Goal: Task Accomplishment & Management: Manage account settings

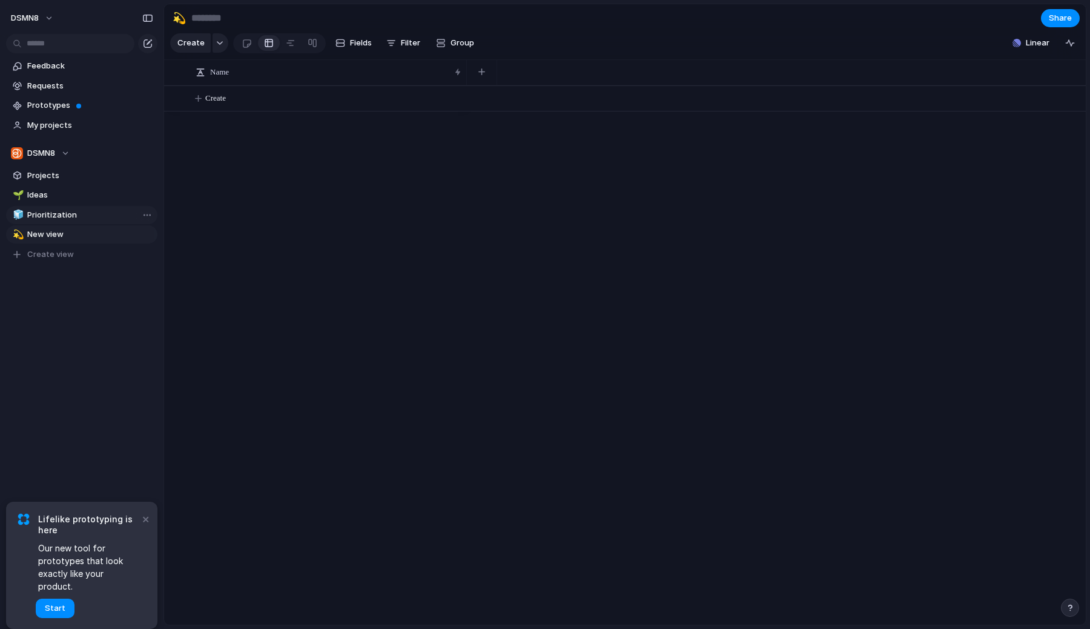
click at [73, 212] on span "Prioritization" at bounding box center [90, 215] width 126 height 12
click at [62, 194] on span "Ideas" at bounding box center [90, 195] width 126 height 12
type input "*****"
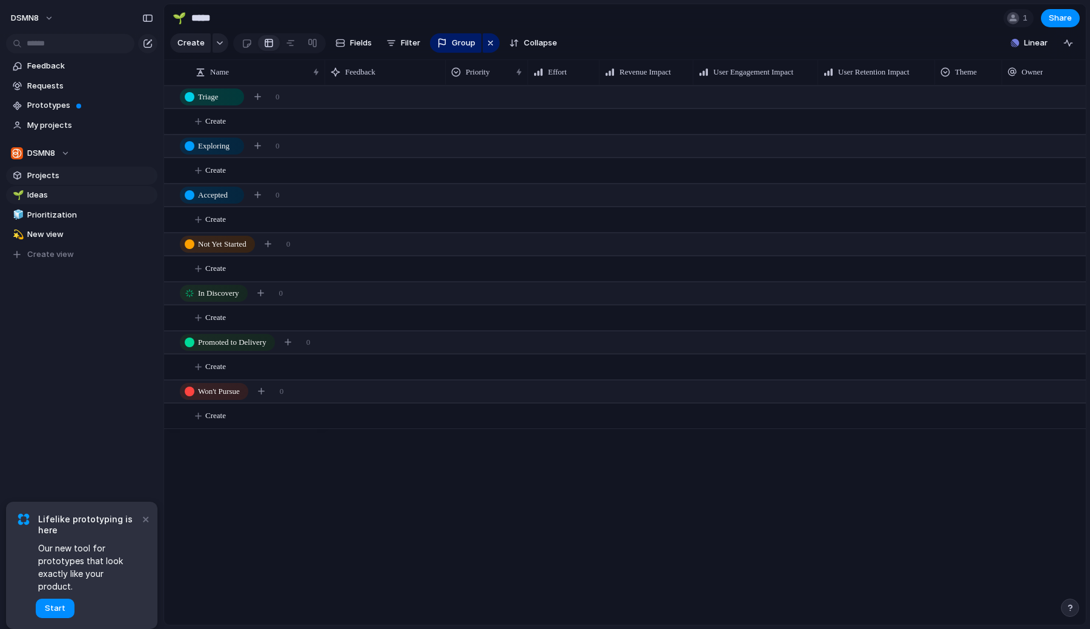
click at [61, 182] on link "Projects" at bounding box center [81, 176] width 151 height 18
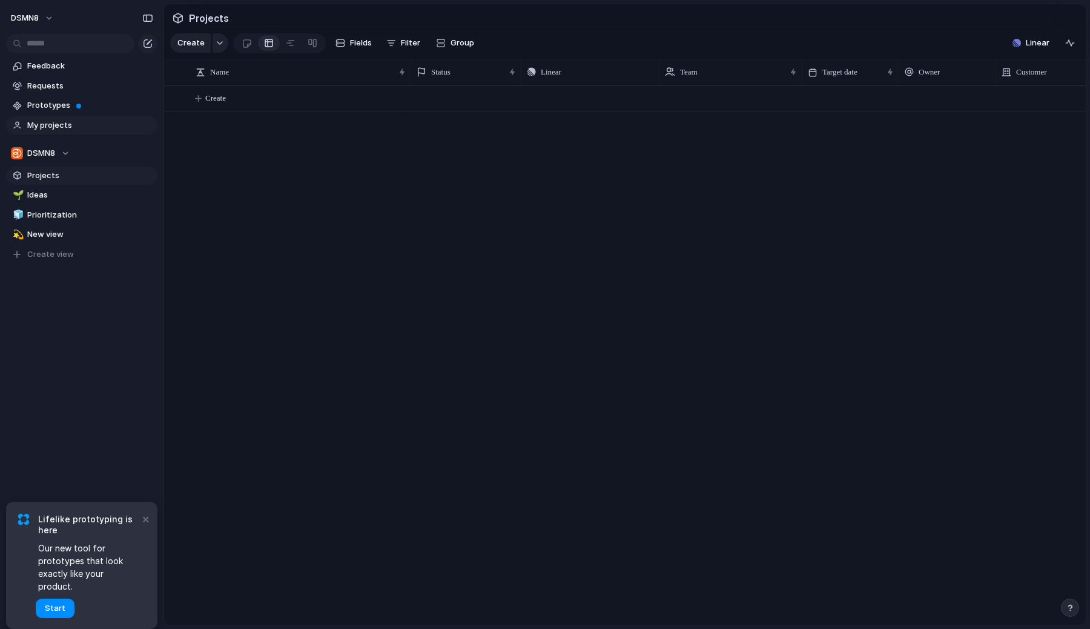
click at [57, 117] on link "My projects" at bounding box center [81, 125] width 151 height 18
click at [57, 107] on span "Prototypes" at bounding box center [90, 105] width 126 height 12
click at [33, 19] on span "DSMN8" at bounding box center [25, 18] width 28 height 12
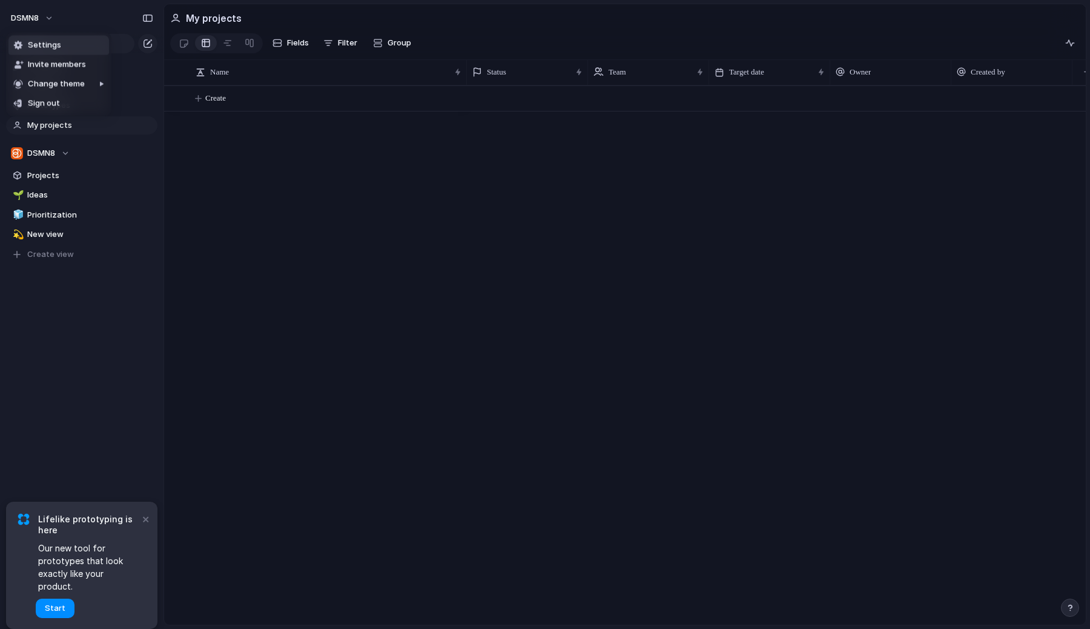
click at [38, 50] on span "Settings" at bounding box center [44, 45] width 33 height 12
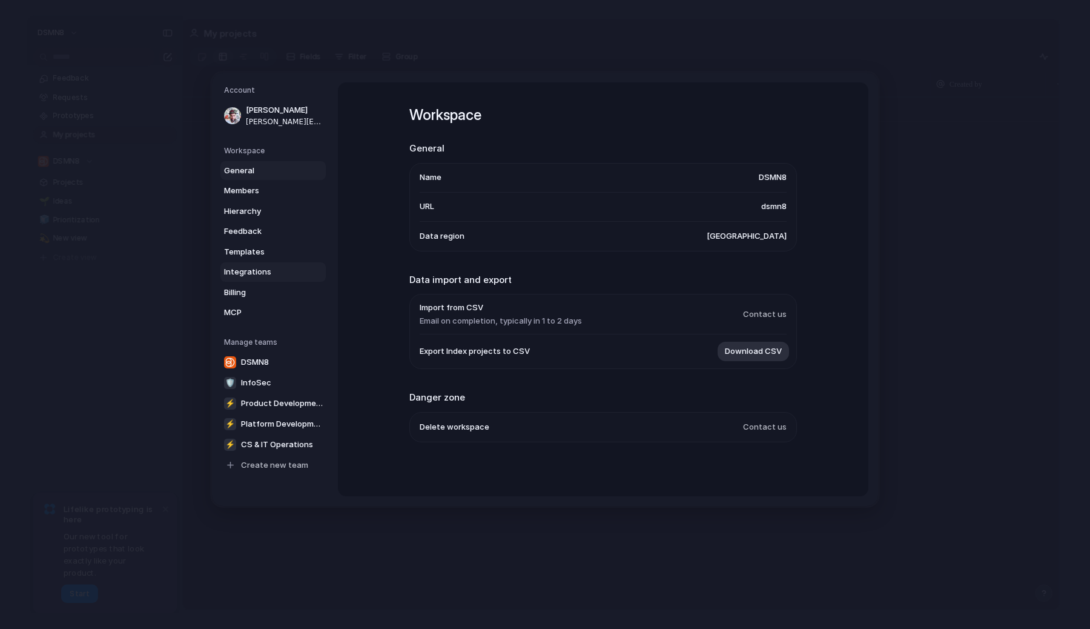
click at [273, 268] on span "Integrations" at bounding box center [263, 272] width 78 height 12
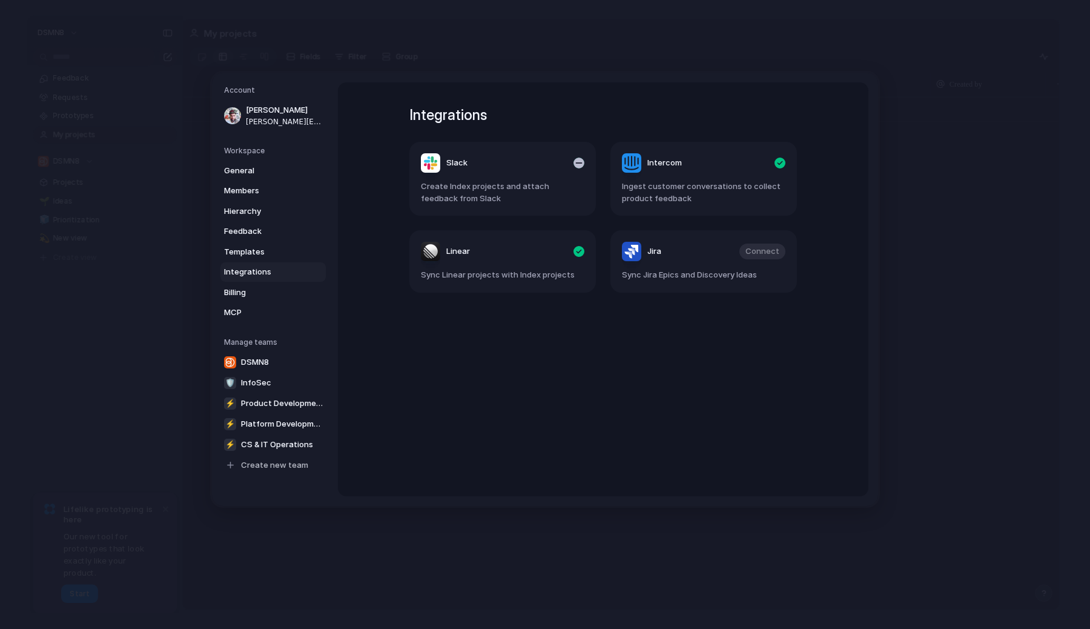
click at [468, 170] on header "Slack" at bounding box center [503, 162] width 164 height 19
click at [457, 164] on span "Slack" at bounding box center [456, 163] width 21 height 12
click at [482, 163] on header "Slack" at bounding box center [503, 162] width 164 height 19
click at [454, 159] on span "Slack" at bounding box center [456, 163] width 21 height 12
click at [443, 165] on div "Slack" at bounding box center [444, 162] width 47 height 19
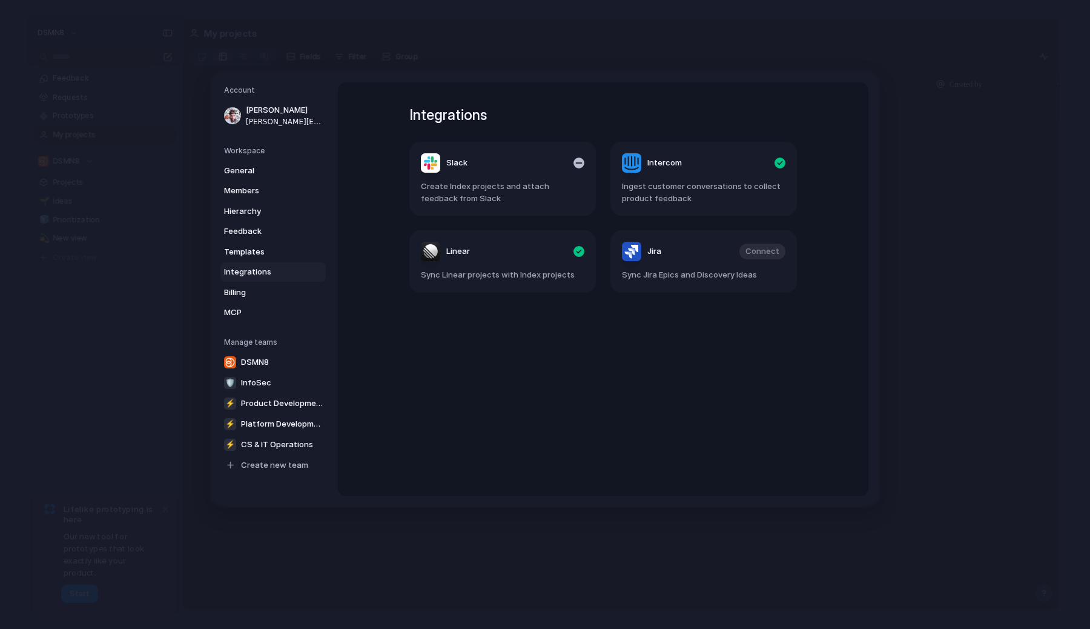
click at [439, 165] on div "Slack" at bounding box center [444, 162] width 47 height 19
click at [533, 192] on span "Create Index projects and attach feedback from Slack" at bounding box center [503, 192] width 164 height 24
click at [291, 361] on link "DSMN8" at bounding box center [273, 361] width 107 height 19
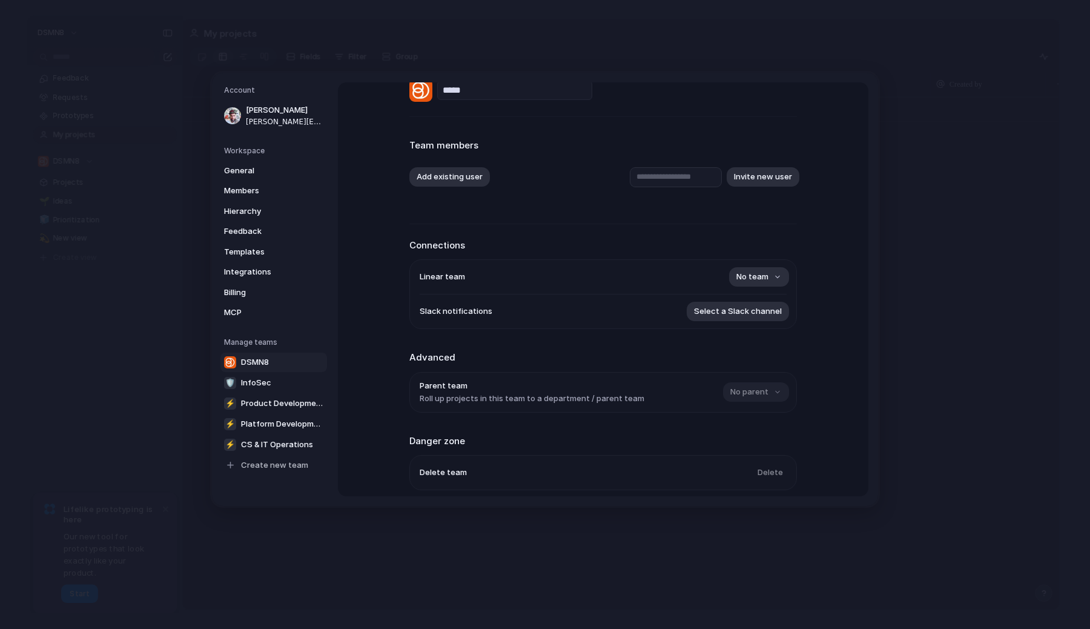
scroll to position [30, 0]
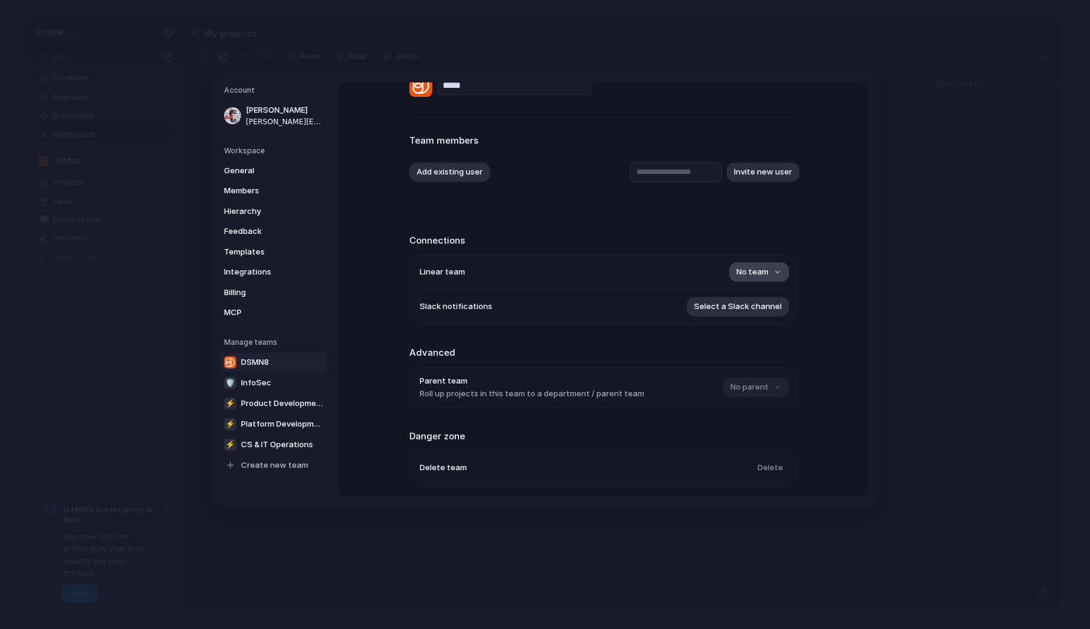
click at [758, 272] on span "No team" at bounding box center [752, 272] width 32 height 12
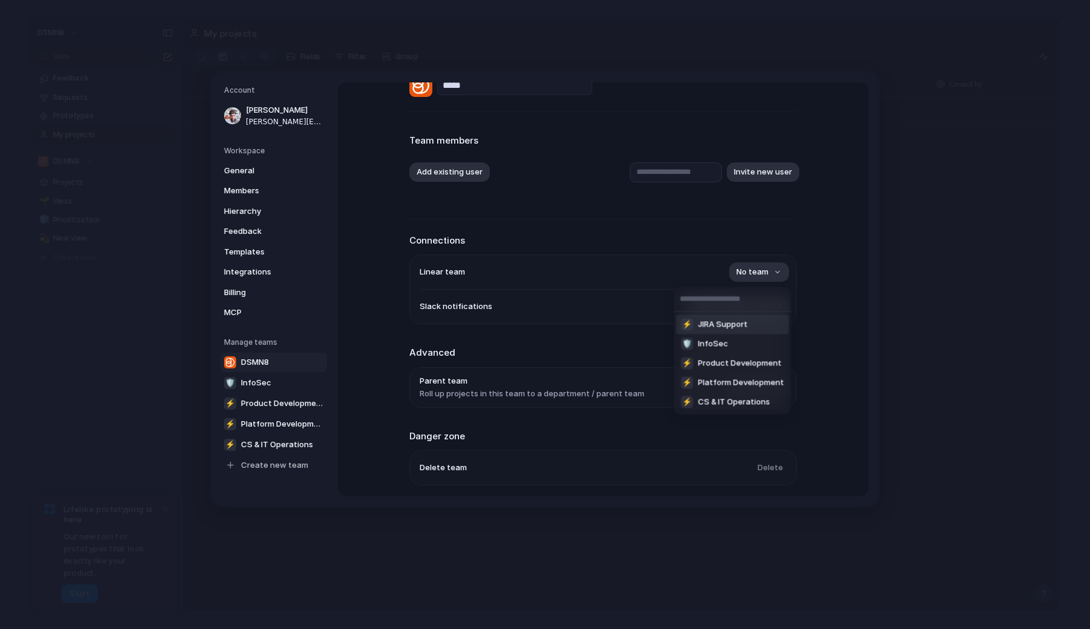
click at [682, 237] on div "⚡ JIRA Support 🛡 InfoSec ⚡ Product Development ⚡ Platform Development ⚡ CS & IT…" at bounding box center [545, 314] width 1090 height 629
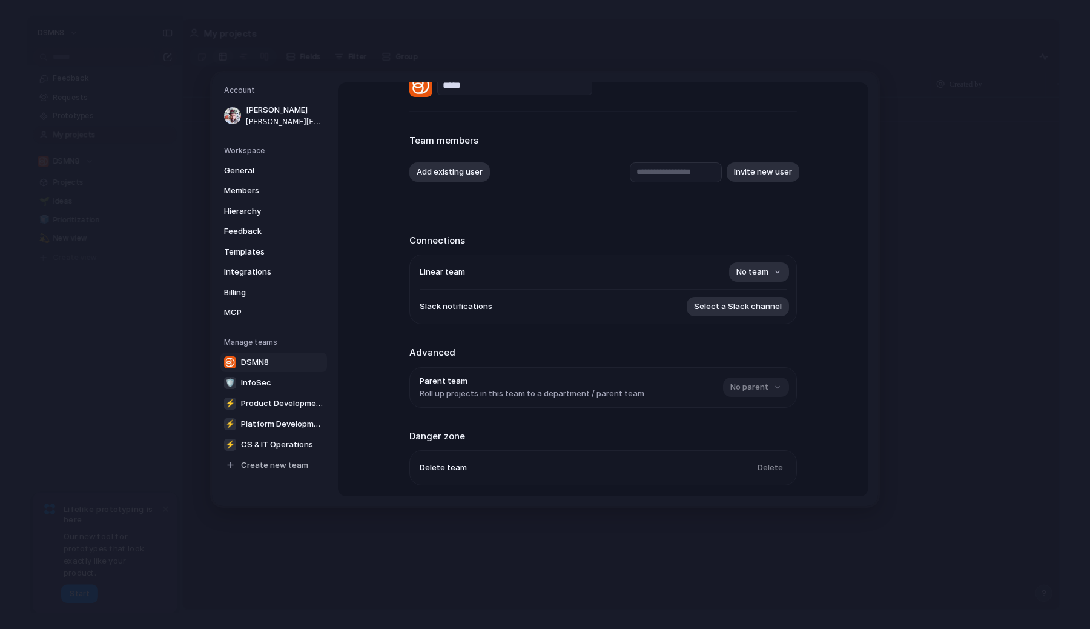
scroll to position [47, 0]
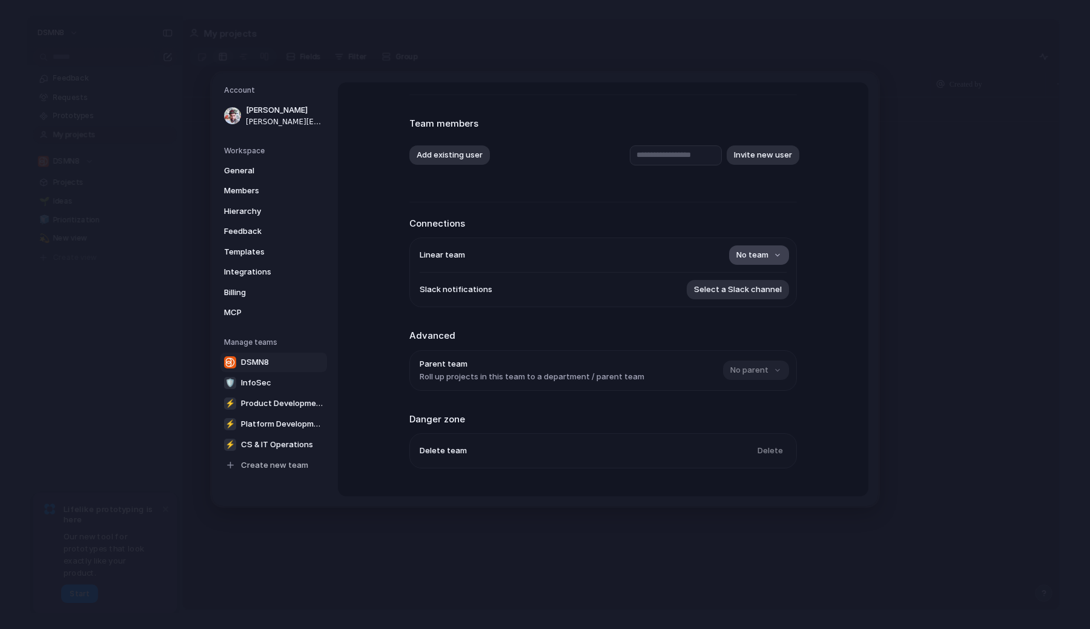
click at [761, 257] on span "No team" at bounding box center [752, 255] width 32 height 12
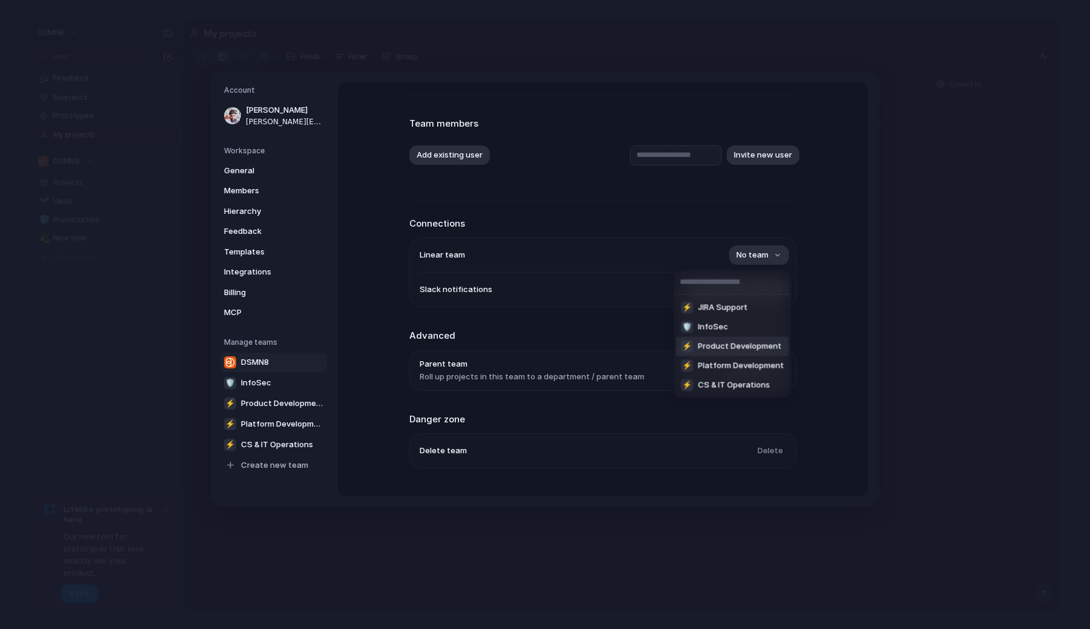
click at [738, 348] on span "Product Development" at bounding box center [740, 346] width 84 height 12
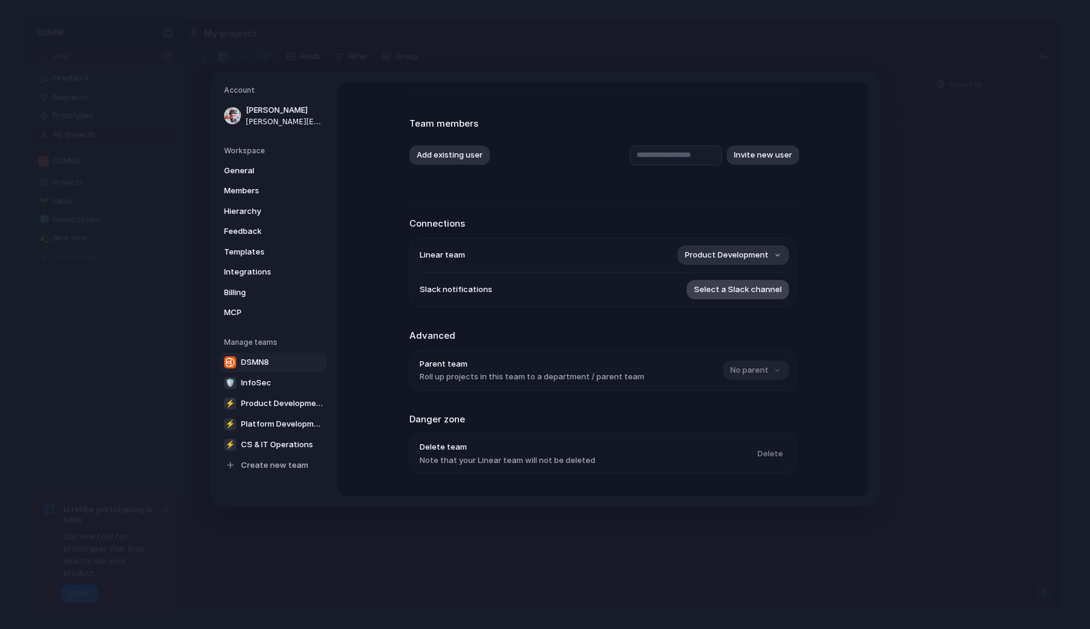
click at [743, 296] on button "Select a Slack channel" at bounding box center [738, 289] width 102 height 19
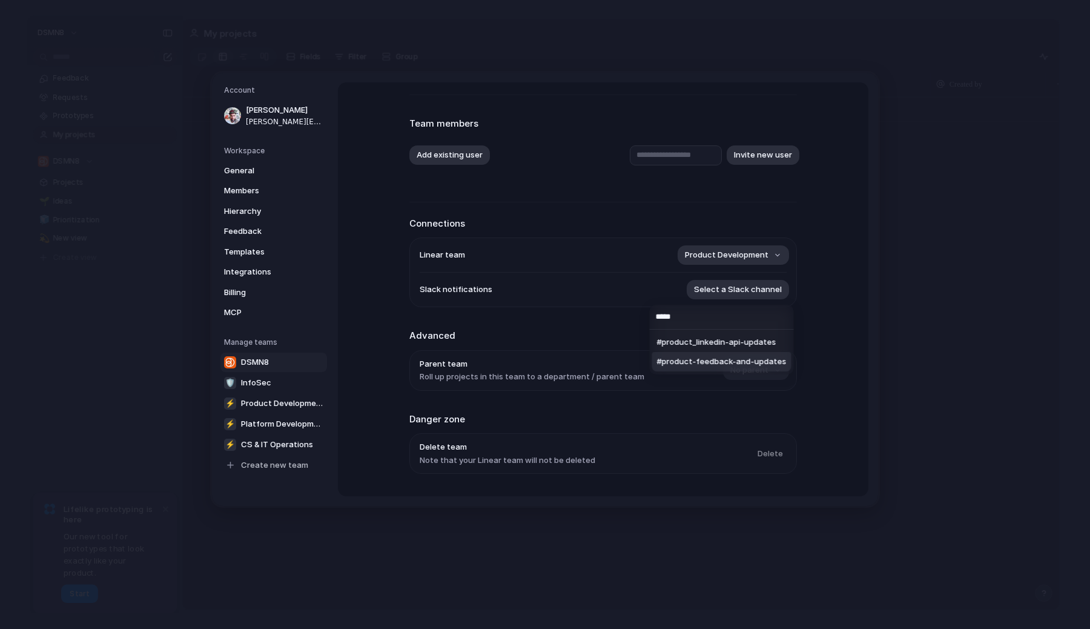
type input "*****"
click at [725, 363] on span "#product-feedback-and-updates" at bounding box center [722, 362] width 130 height 12
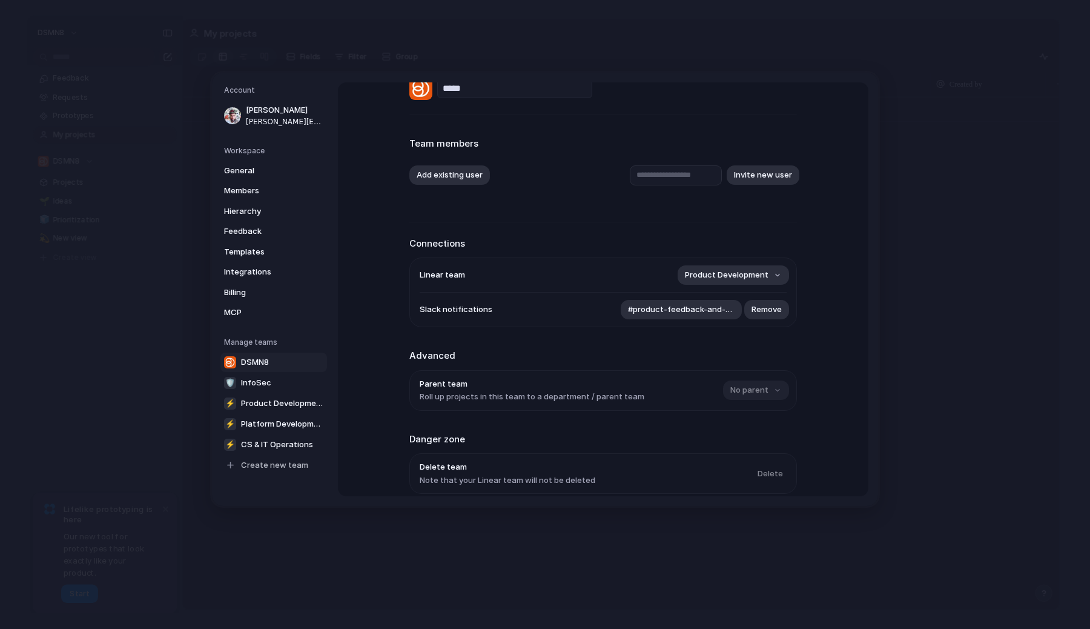
scroll to position [0, 0]
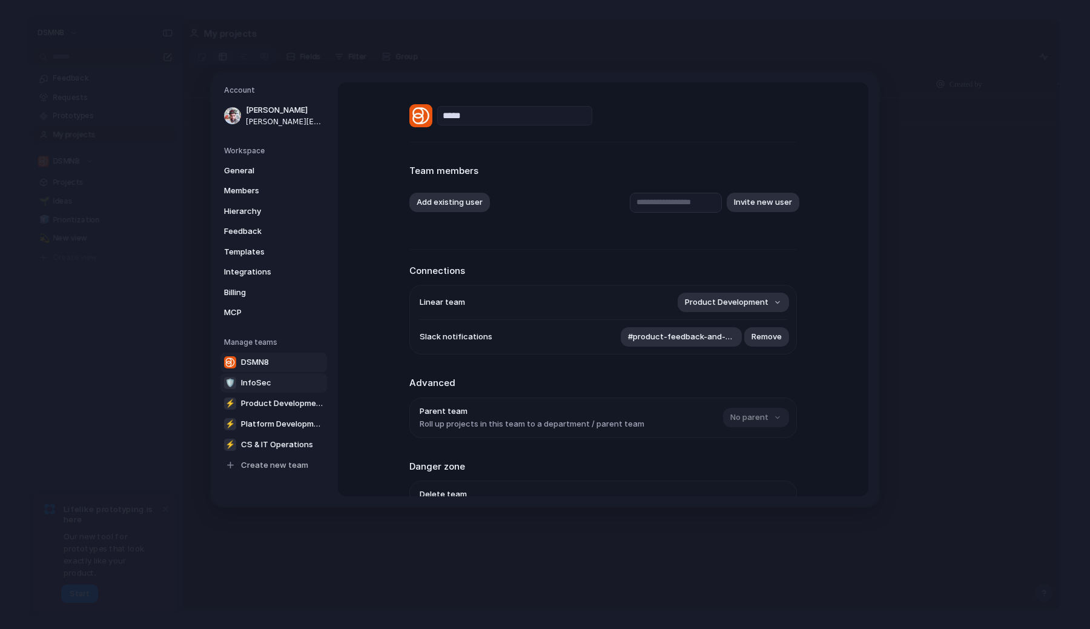
click at [273, 381] on link "🛡 InfoSec" at bounding box center [273, 381] width 107 height 19
click at [273, 361] on link "DSMN8" at bounding box center [273, 361] width 107 height 19
type input "*****"
click at [272, 267] on span "Integrations" at bounding box center [263, 272] width 78 height 12
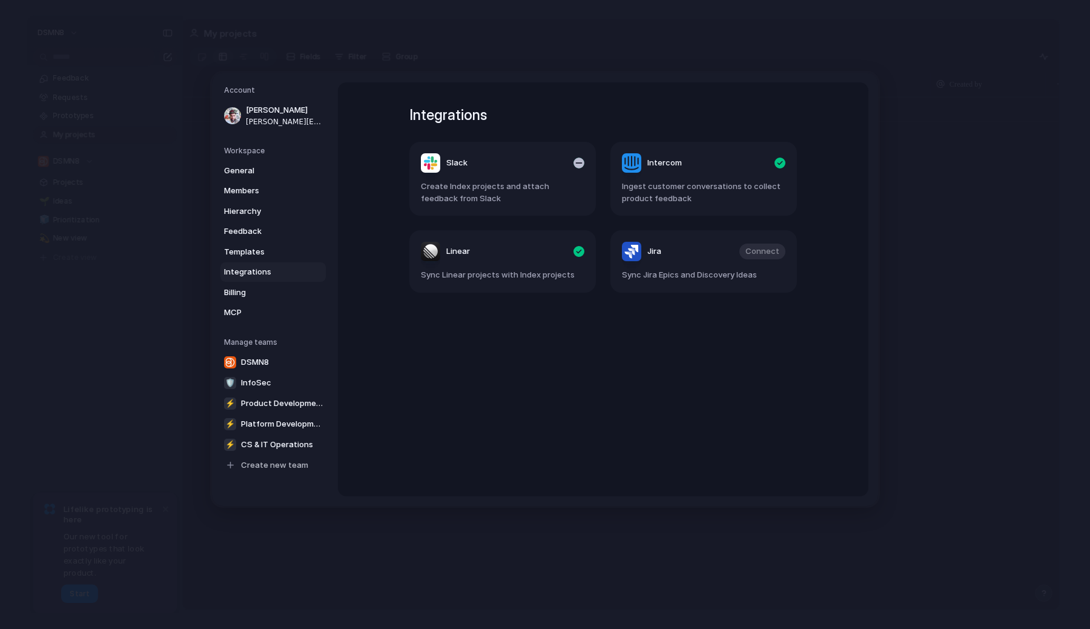
click at [488, 178] on article "Slack Create Index projects and attach feedback from Slack" at bounding box center [502, 179] width 187 height 74
click at [446, 157] on div "Slack" at bounding box center [444, 162] width 47 height 19
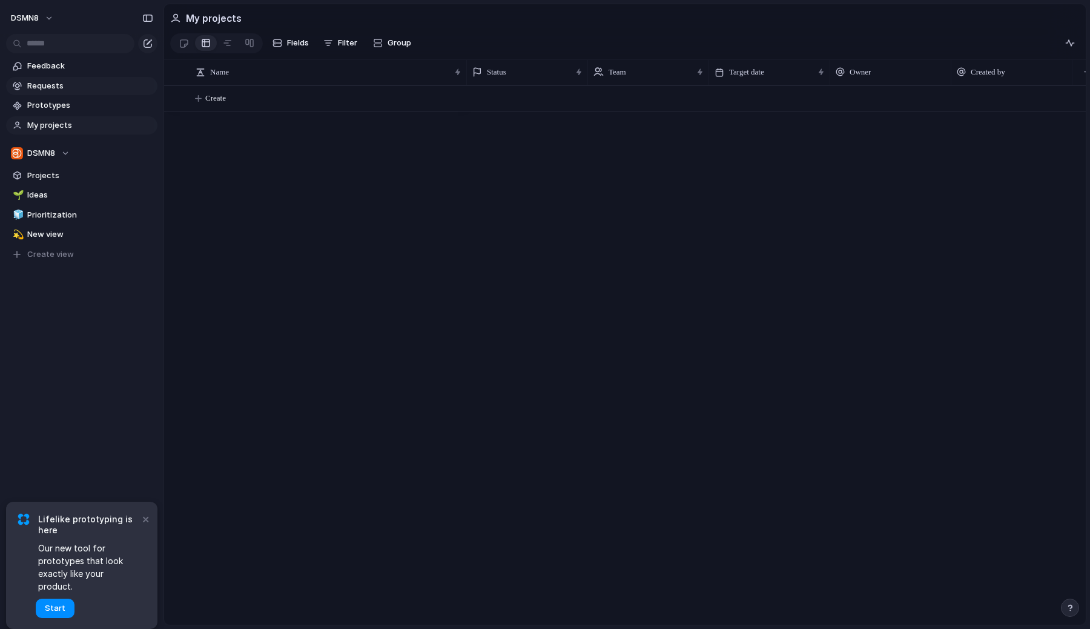
click at [68, 90] on span "Requests" at bounding box center [90, 86] width 126 height 12
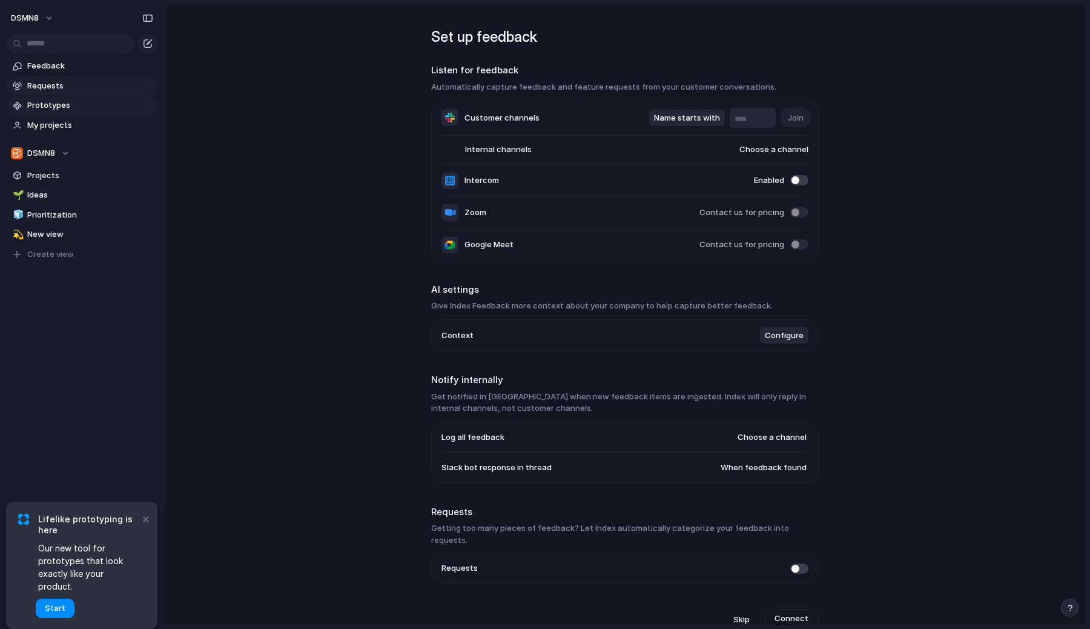
click at [68, 104] on span "Prototypes" at bounding box center [90, 105] width 126 height 12
click at [74, 174] on span "Projects" at bounding box center [90, 176] width 126 height 12
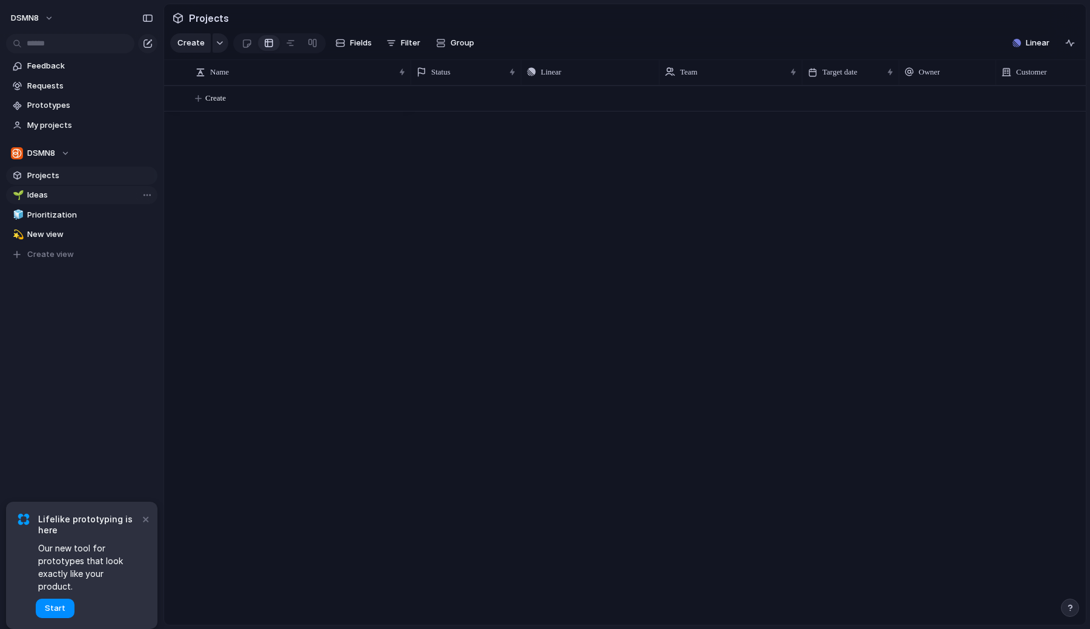
click at [70, 191] on span "Ideas" at bounding box center [90, 195] width 126 height 12
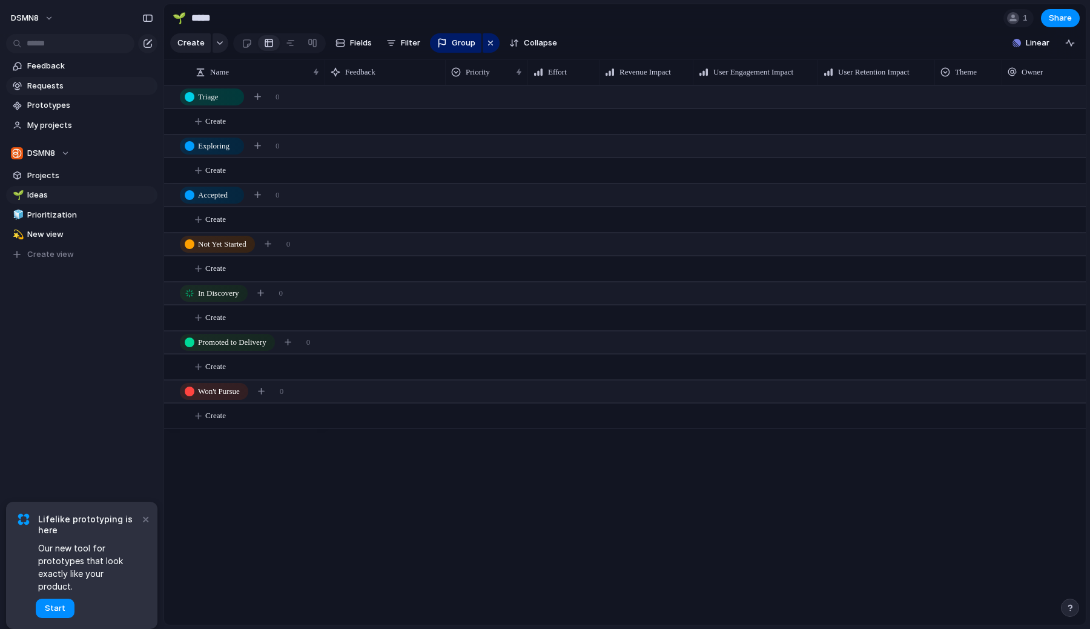
click at [85, 89] on span "Requests" at bounding box center [90, 86] width 126 height 12
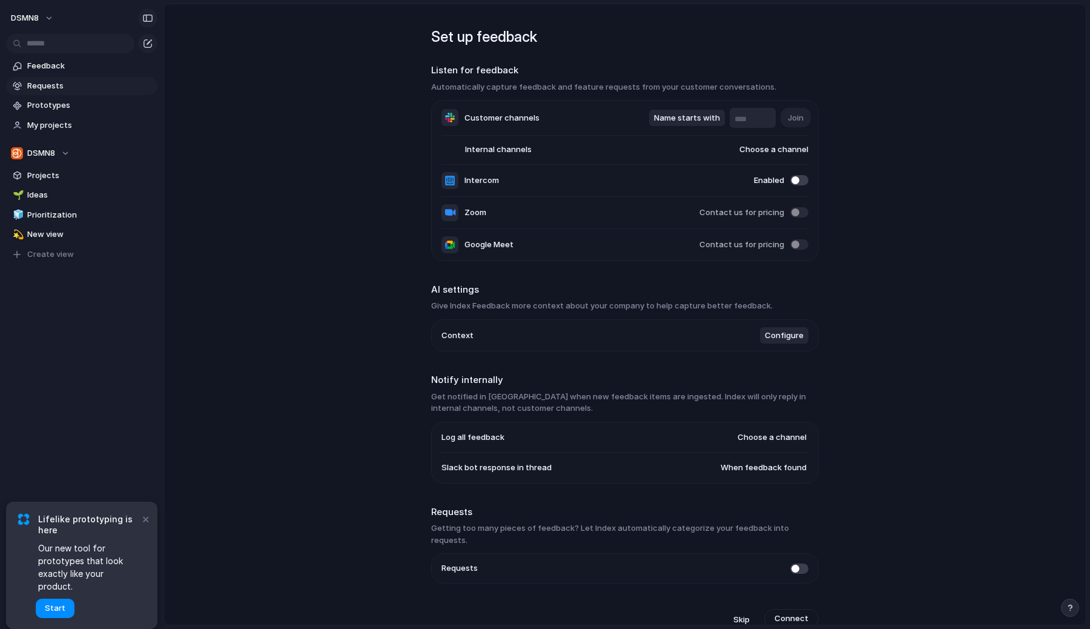
click at [145, 16] on div "button" at bounding box center [147, 18] width 11 height 8
click at [73, 173] on span "Projects" at bounding box center [90, 176] width 126 height 12
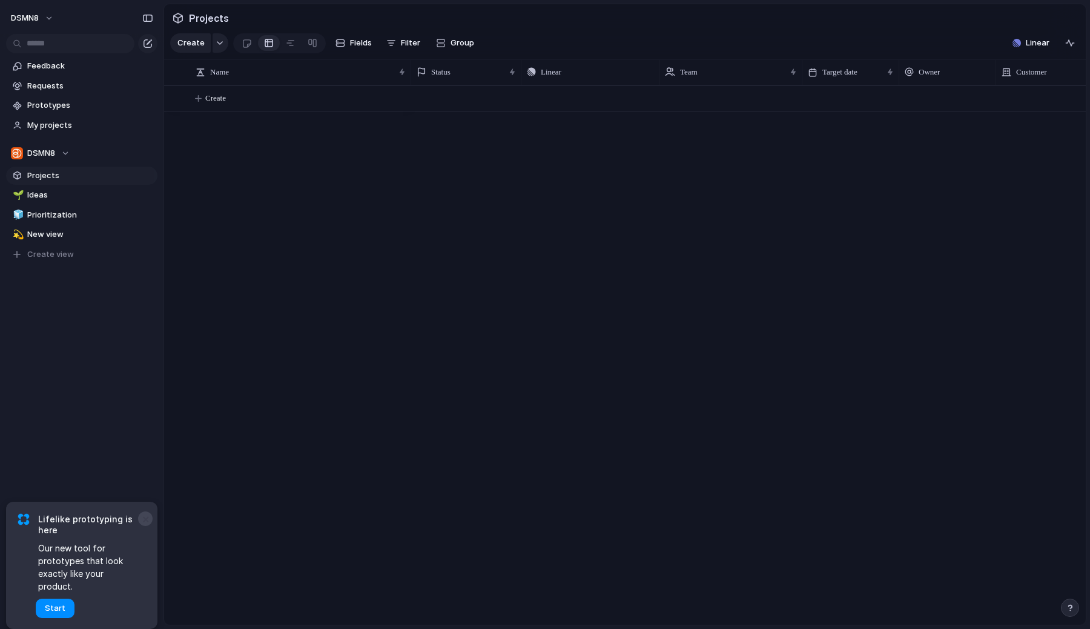
click at [147, 526] on button "×" at bounding box center [145, 518] width 15 height 15
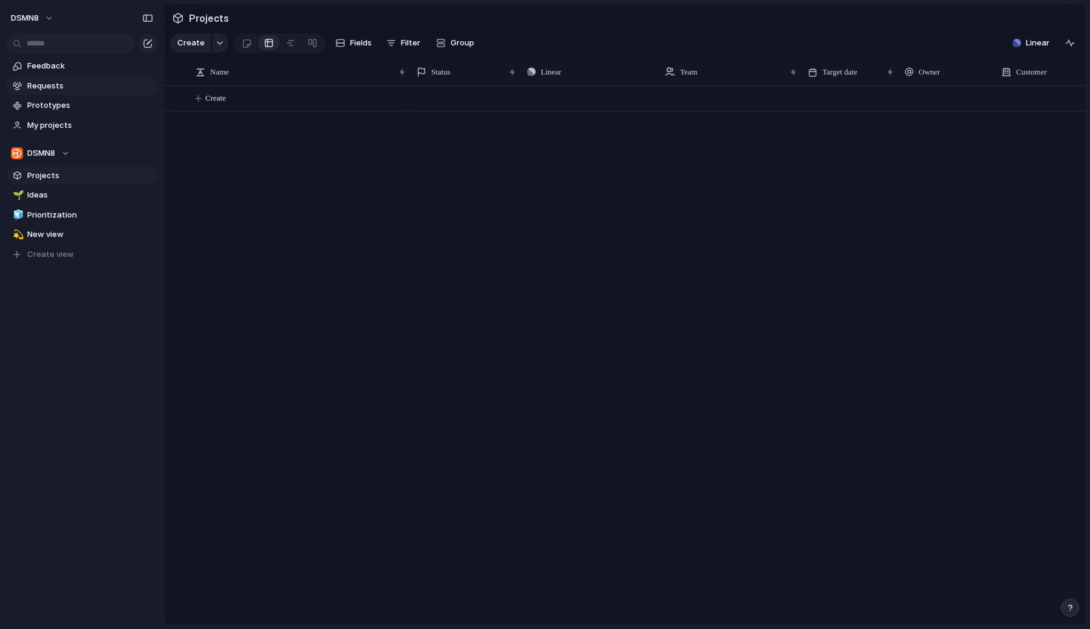
click at [65, 84] on span "Requests" at bounding box center [90, 86] width 126 height 12
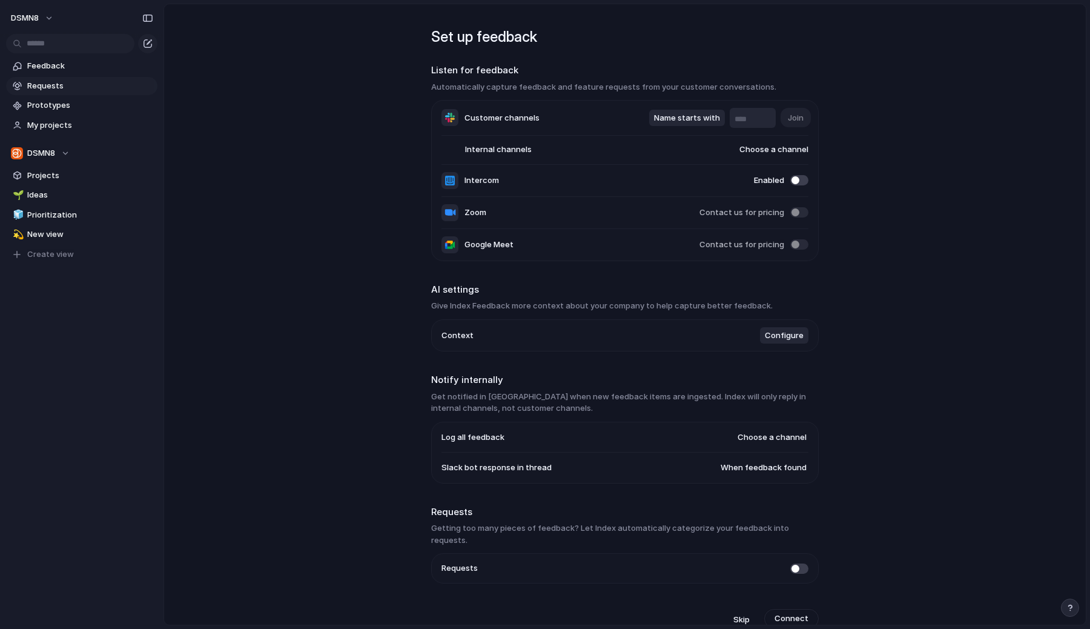
scroll to position [5, 0]
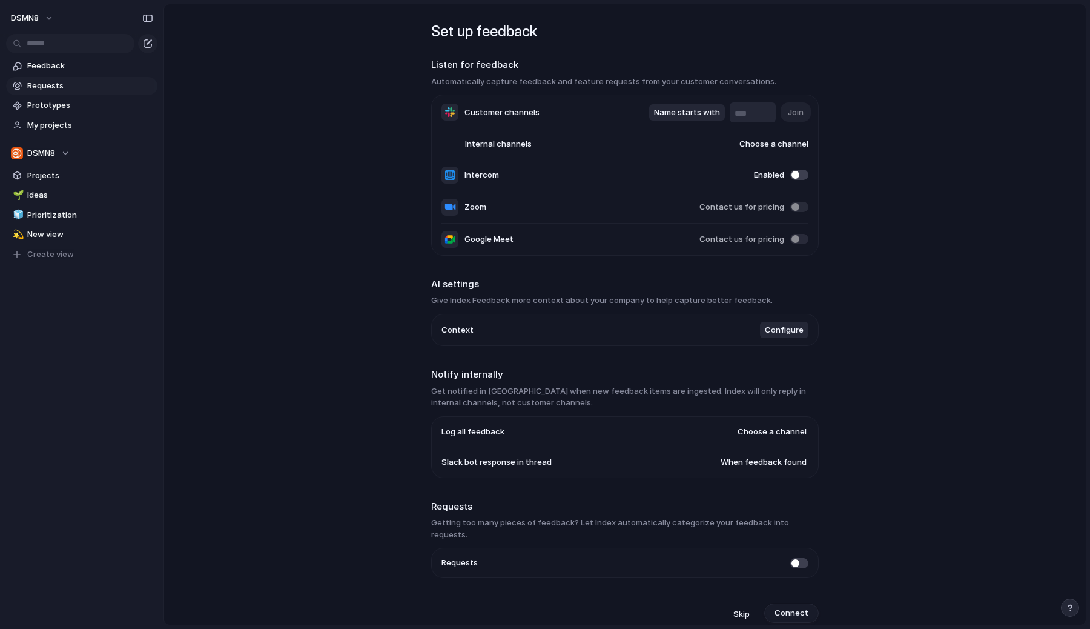
click at [789, 607] on span "Connect" at bounding box center [792, 613] width 34 height 12
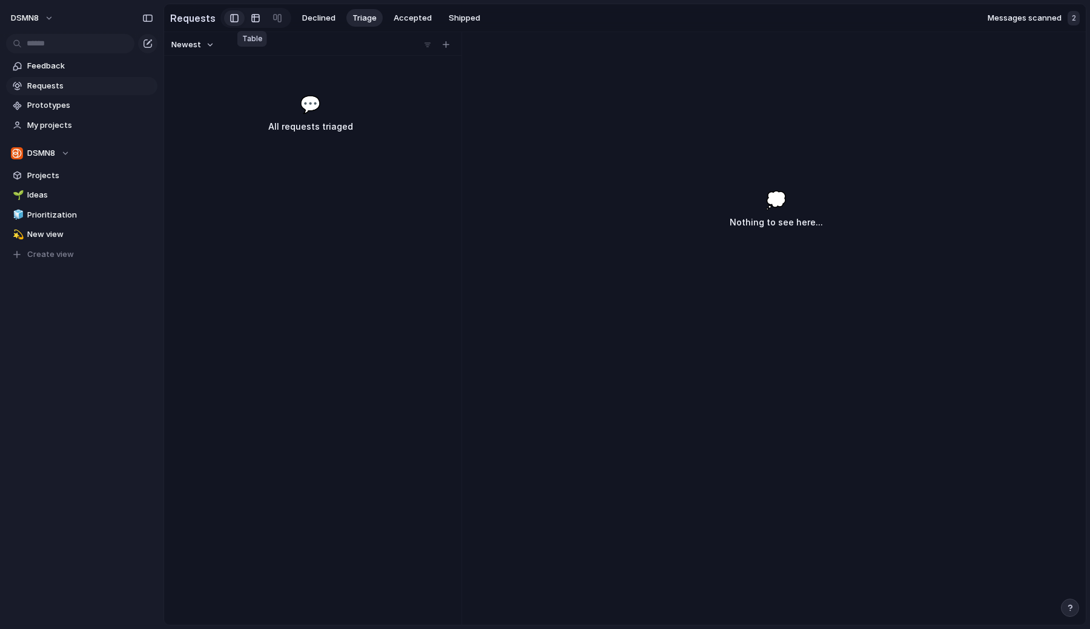
click at [255, 21] on div at bounding box center [256, 17] width 10 height 19
click at [231, 19] on div at bounding box center [234, 18] width 8 height 18
click at [1051, 24] on div "Messages scanned 2" at bounding box center [1034, 18] width 92 height 15
click at [1065, 18] on div "Messages scanned 2" at bounding box center [1034, 18] width 92 height 15
click at [1068, 18] on div "2" at bounding box center [1074, 18] width 12 height 15
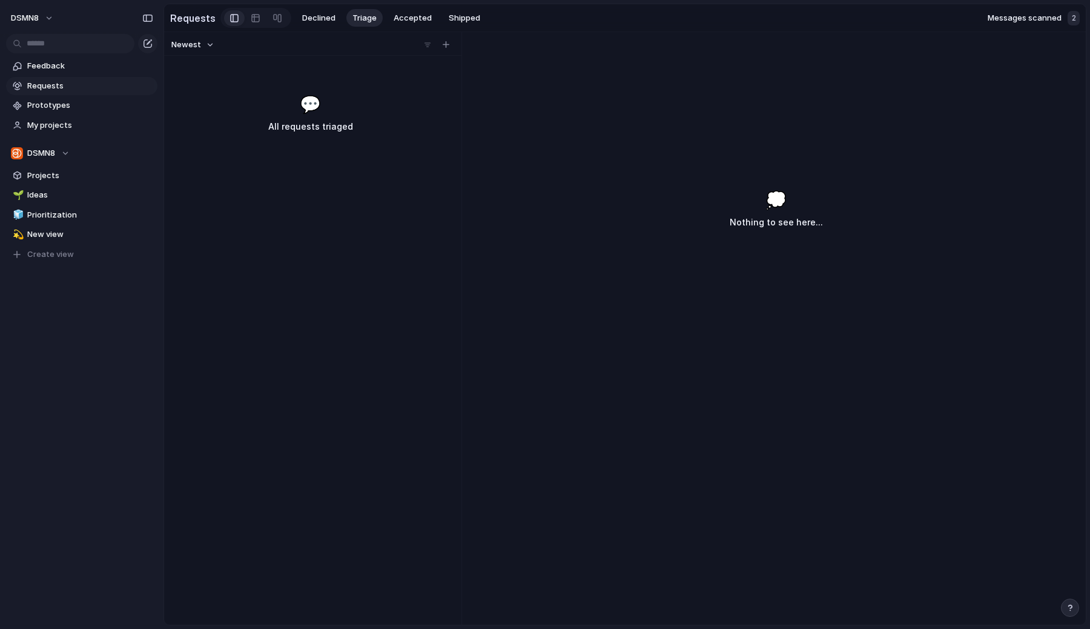
click at [1070, 18] on div "2" at bounding box center [1074, 18] width 12 height 15
click at [1035, 18] on span "Messages scanned" at bounding box center [1025, 18] width 74 height 12
click at [1002, 21] on span "Messages scanned" at bounding box center [1025, 18] width 74 height 12
click at [1074, 17] on div "2" at bounding box center [1074, 18] width 12 height 15
click at [402, 25] on button "Accepted" at bounding box center [413, 18] width 50 height 18
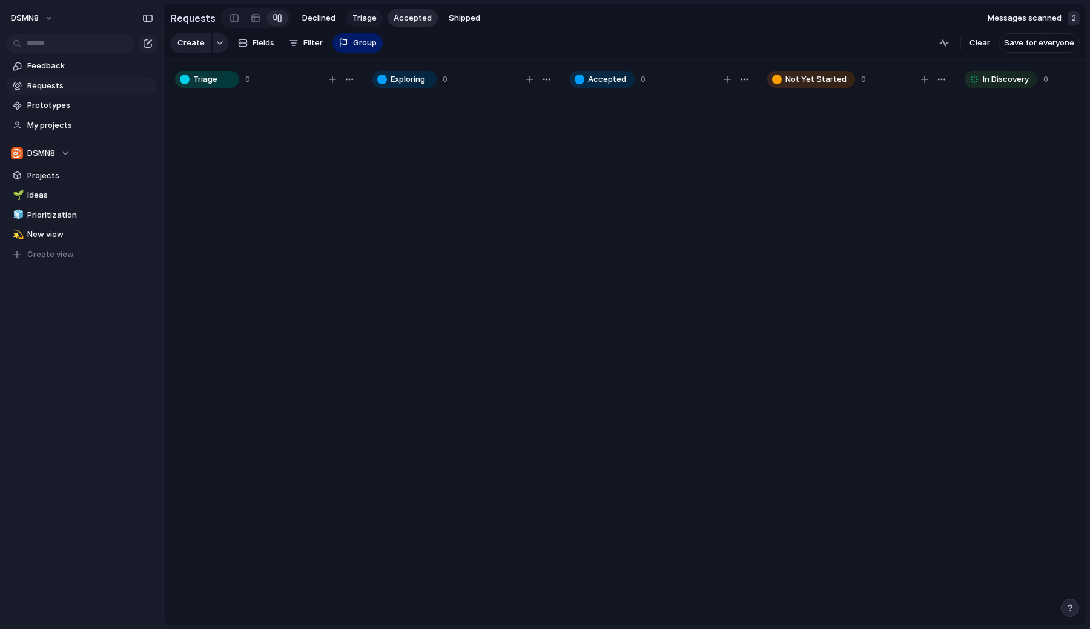
click at [360, 16] on span "Triage" at bounding box center [364, 18] width 24 height 12
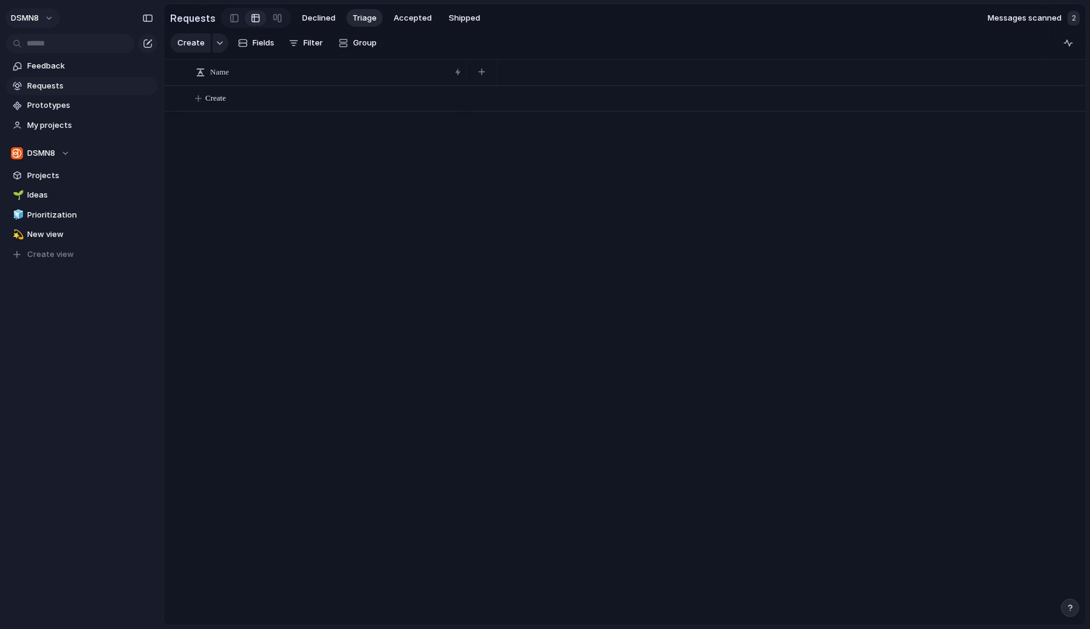
click at [39, 19] on button "DSMN8" at bounding box center [32, 17] width 55 height 19
click at [42, 48] on span "Settings" at bounding box center [44, 45] width 33 height 12
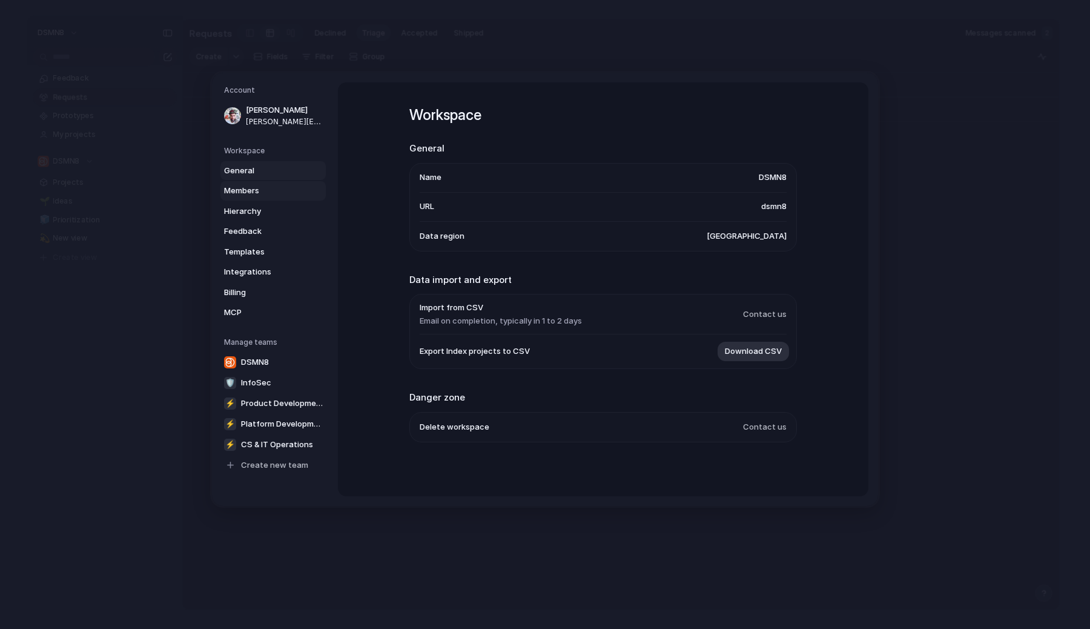
click at [287, 190] on span "Members" at bounding box center [263, 191] width 78 height 12
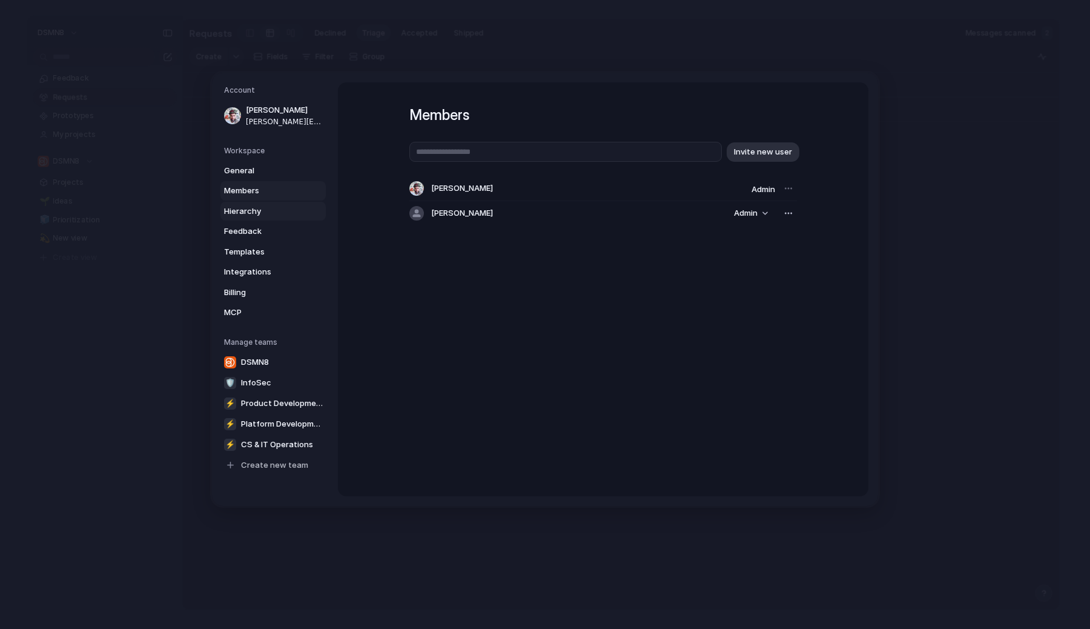
click at [278, 216] on span "Hierarchy" at bounding box center [263, 211] width 78 height 12
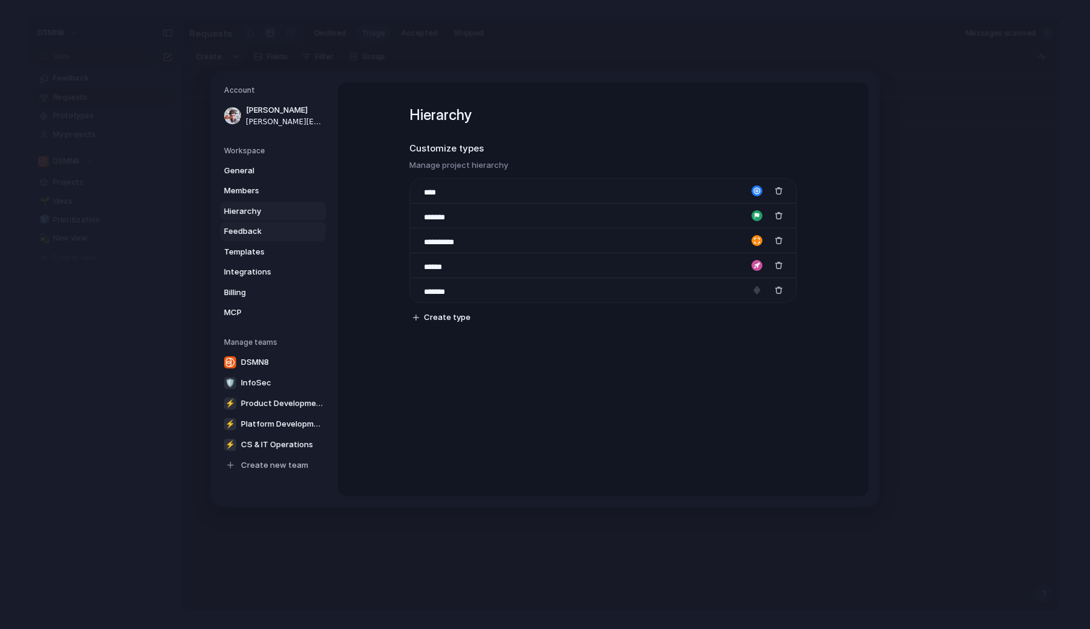
click at [275, 238] on link "Feedback" at bounding box center [272, 231] width 105 height 19
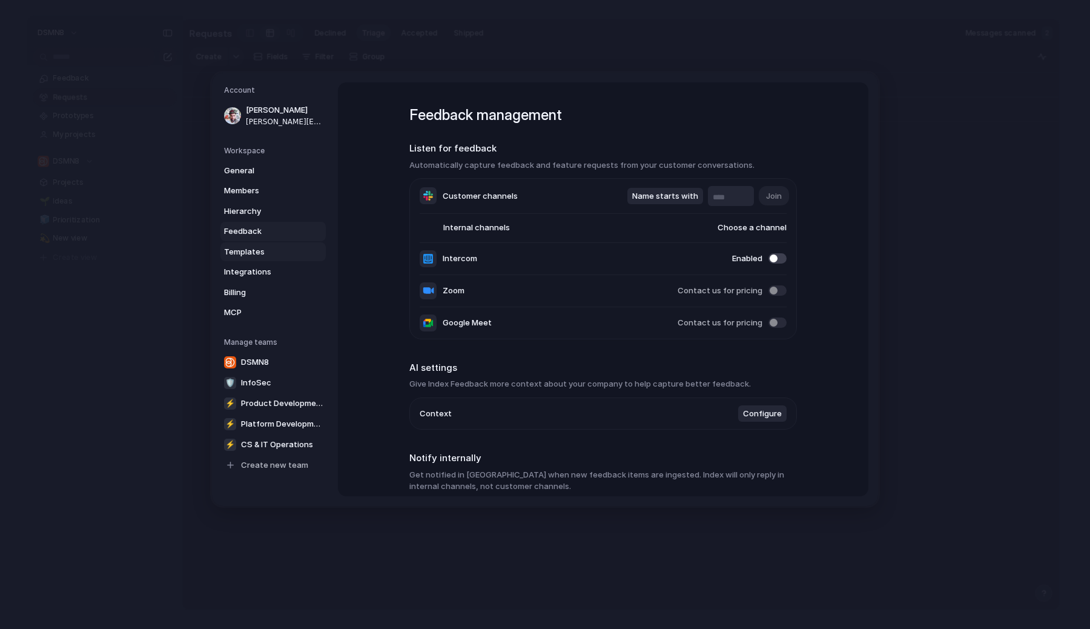
click at [273, 256] on span "Templates" at bounding box center [263, 251] width 78 height 12
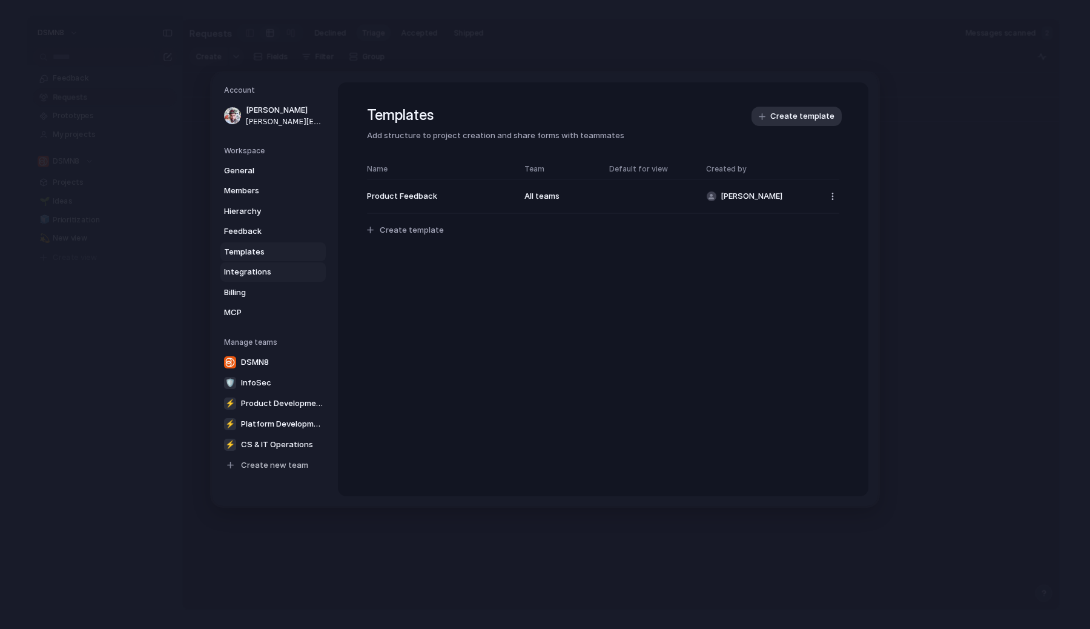
click at [273, 266] on span "Integrations" at bounding box center [263, 272] width 78 height 12
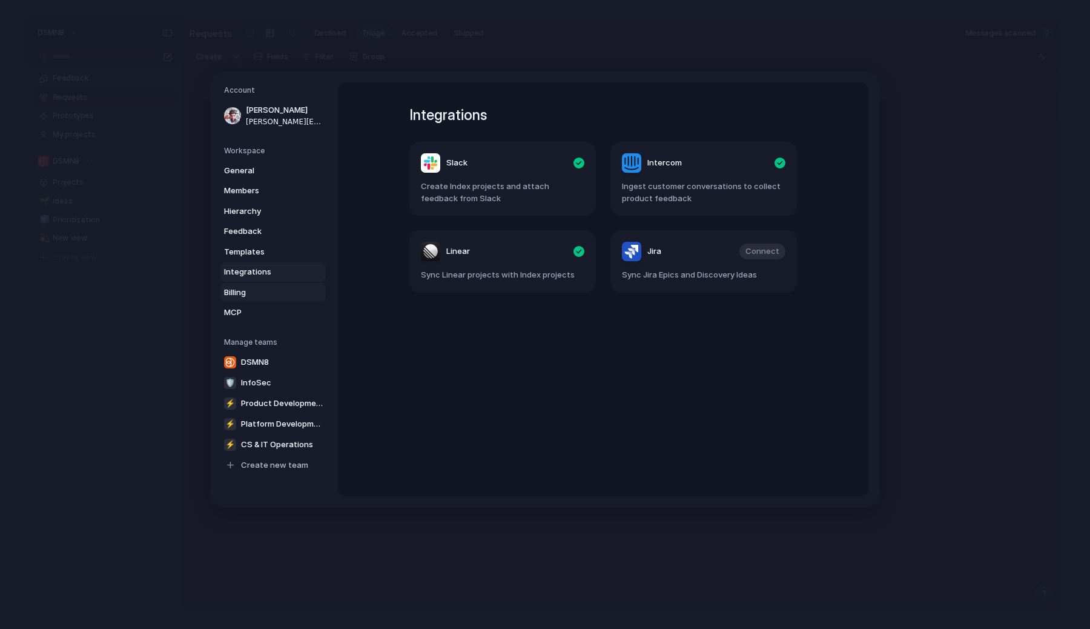
click at [268, 288] on span "Billing" at bounding box center [263, 292] width 78 height 12
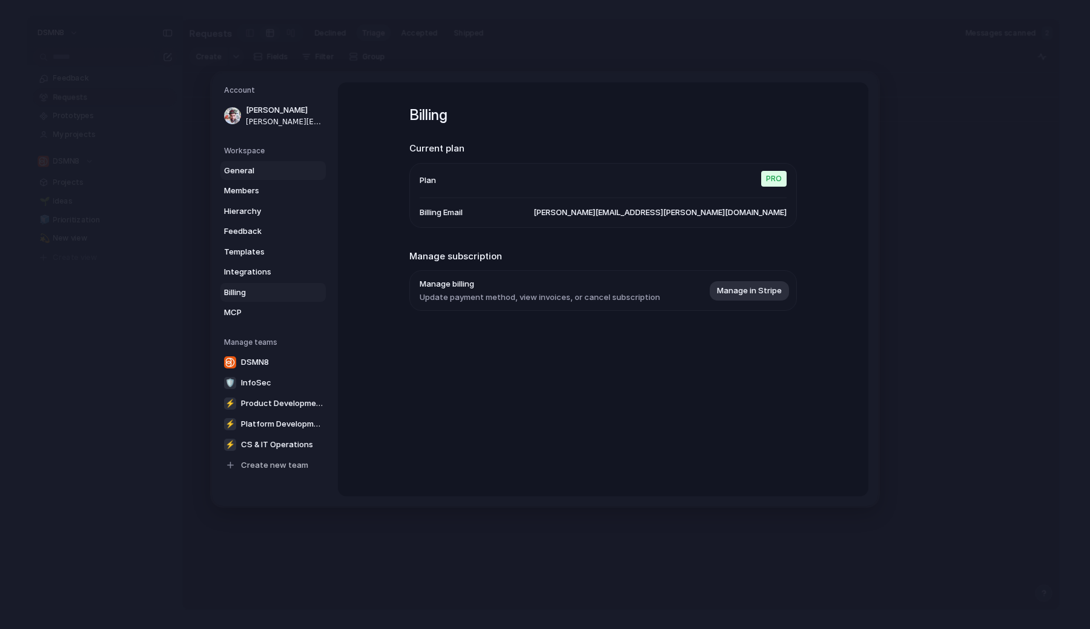
click at [266, 164] on link "General" at bounding box center [272, 169] width 105 height 19
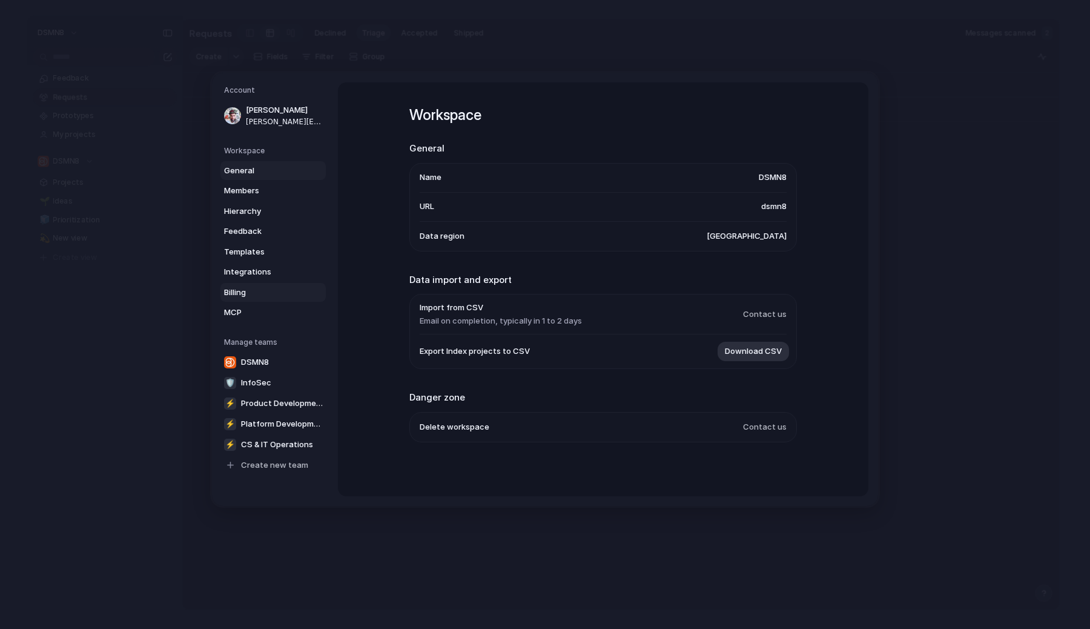
click at [262, 289] on span "Billing" at bounding box center [263, 292] width 78 height 12
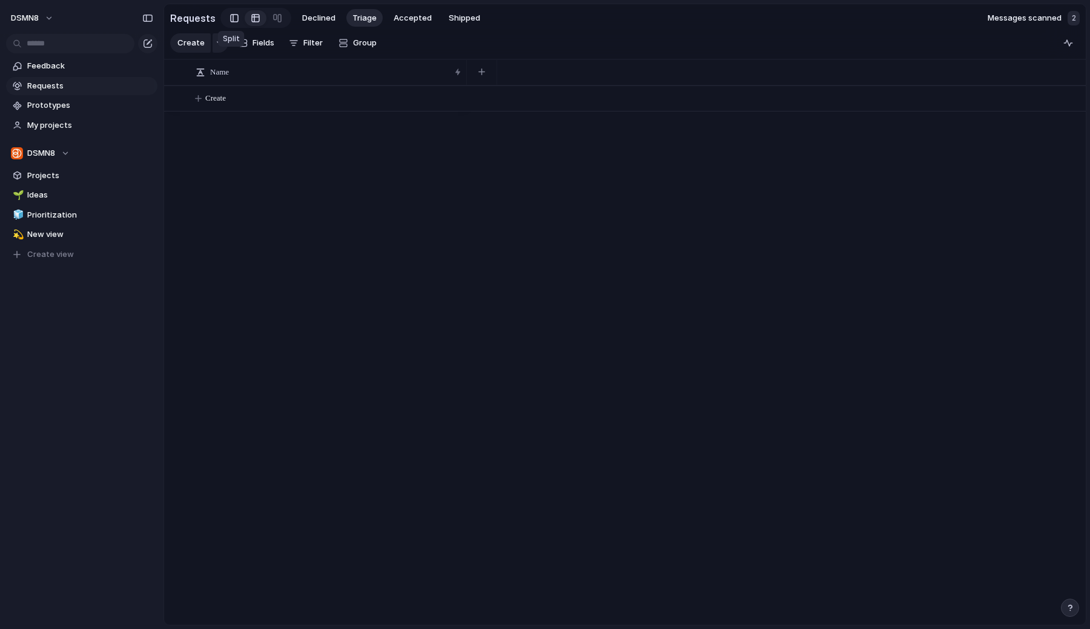
click at [230, 17] on div at bounding box center [234, 18] width 8 height 18
click at [251, 18] on div at bounding box center [256, 17] width 10 height 19
click at [230, 18] on div at bounding box center [234, 18] width 8 height 18
click at [255, 19] on div at bounding box center [256, 17] width 10 height 19
click at [270, 39] on span "Fields" at bounding box center [264, 43] width 22 height 12
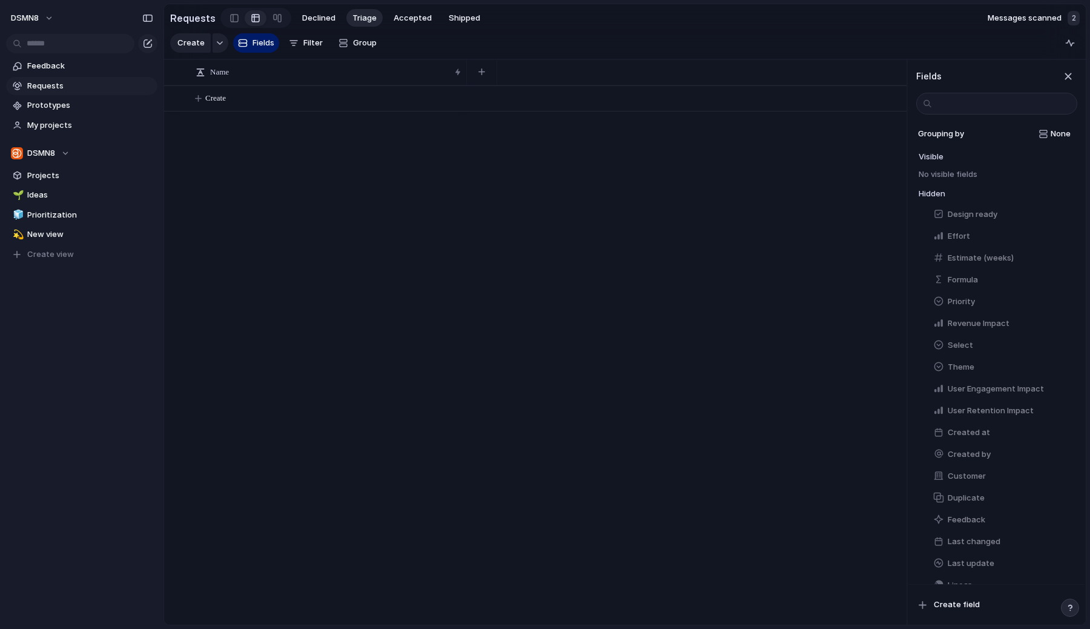
click at [1072, 65] on div "Fields" at bounding box center [997, 87] width 176 height 55
click at [1070, 74] on div "button" at bounding box center [1068, 76] width 13 height 13
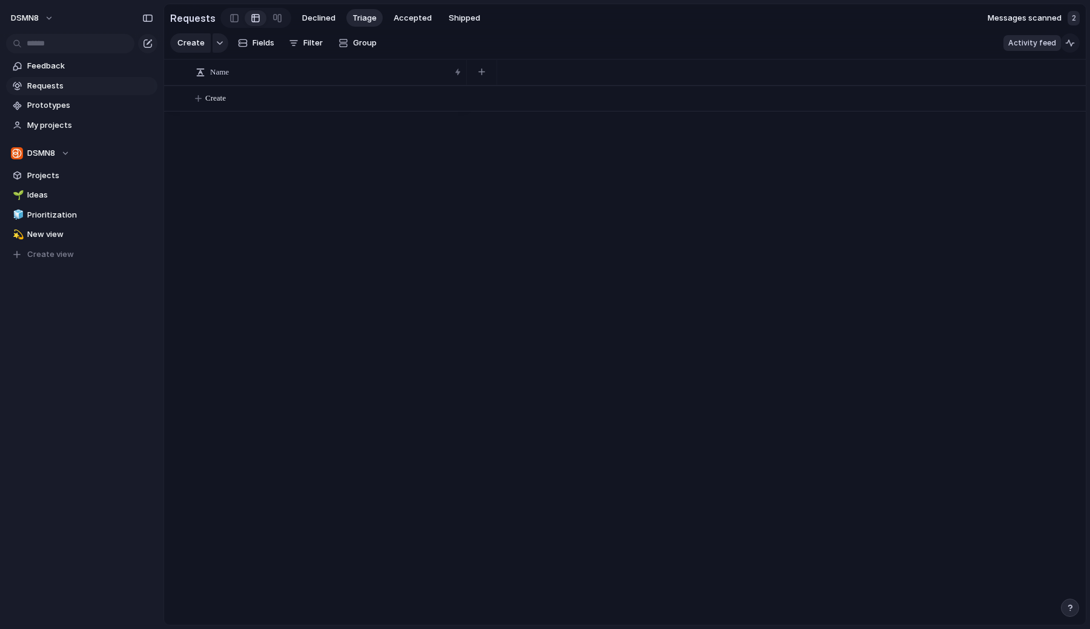
click at [1070, 46] on div "button" at bounding box center [1070, 43] width 10 height 10
click at [1071, 16] on div "2" at bounding box center [1074, 18] width 12 height 15
click at [325, 42] on div "Create Fields Filter Group Zoom Collapse" at bounding box center [276, 43] width 213 height 24
click at [348, 41] on button "Group" at bounding box center [357, 42] width 50 height 19
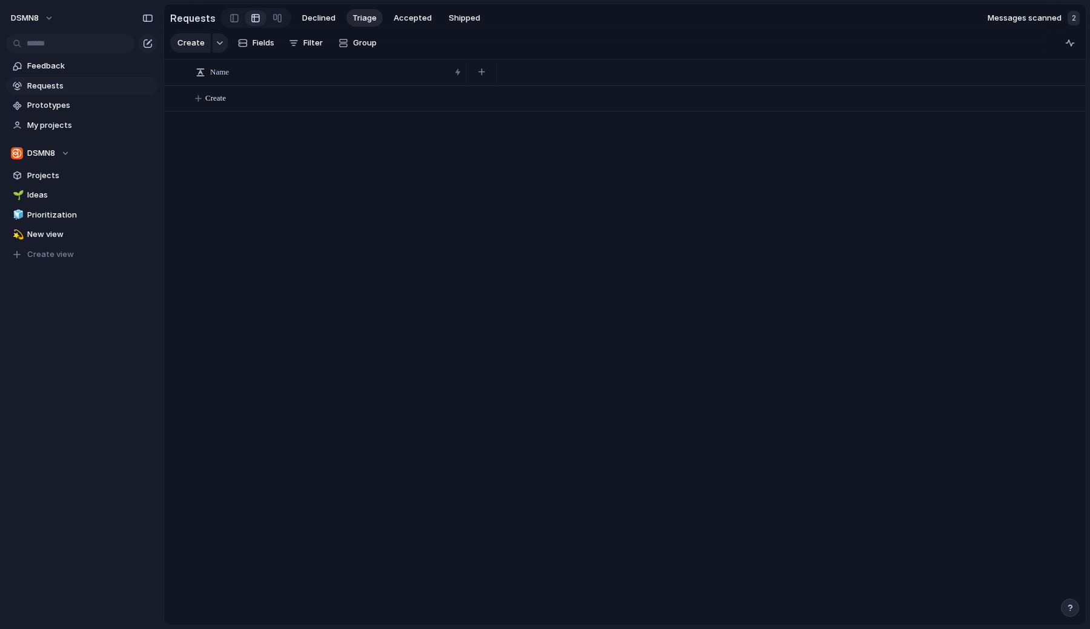
click at [240, 206] on div "Team Customer Priority Effort Design ready Theme Status Owner Revenue Impact Se…" at bounding box center [545, 314] width 1090 height 629
click at [74, 85] on span "Requests" at bounding box center [90, 86] width 126 height 12
click at [151, 46] on div "button" at bounding box center [148, 44] width 10 height 10
click at [40, 18] on button "DSMN8" at bounding box center [32, 17] width 55 height 19
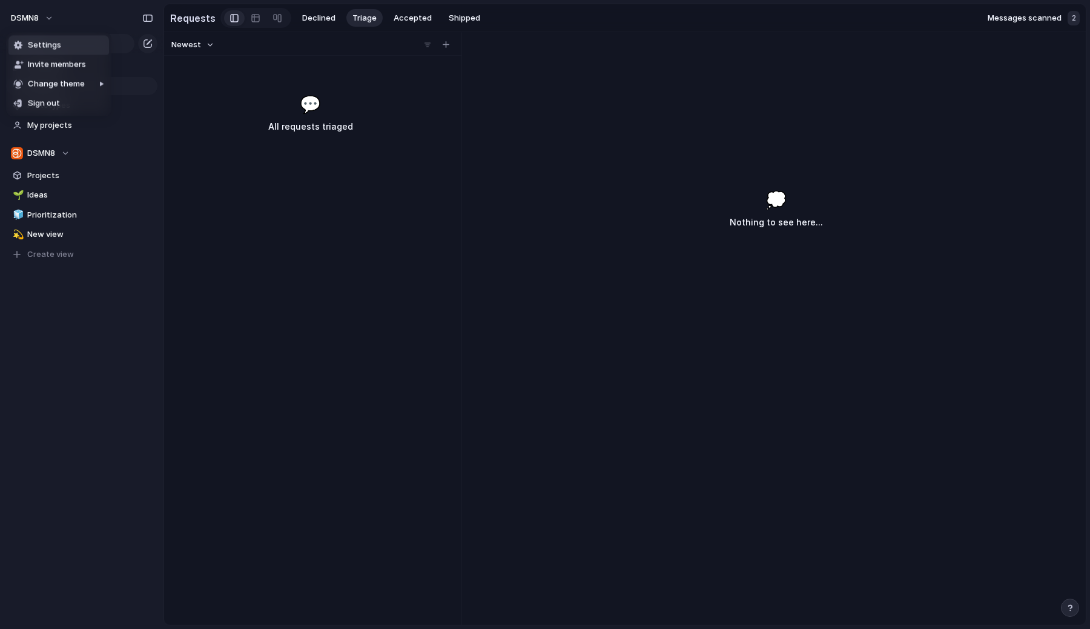
click at [47, 46] on span "Settings" at bounding box center [44, 45] width 33 height 12
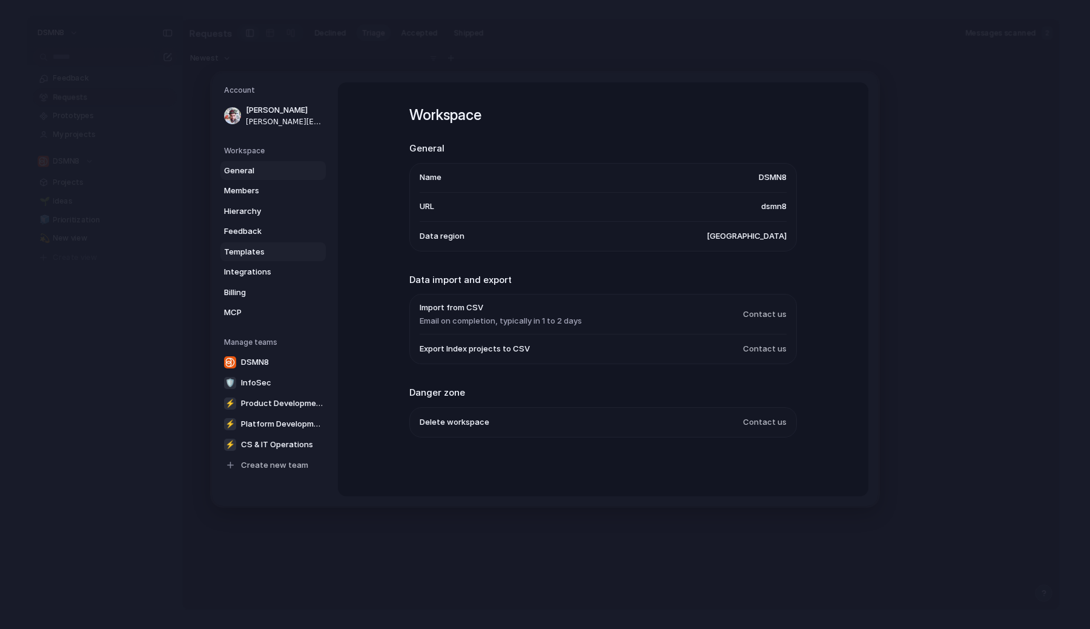
click at [277, 249] on span "Templates" at bounding box center [263, 251] width 78 height 12
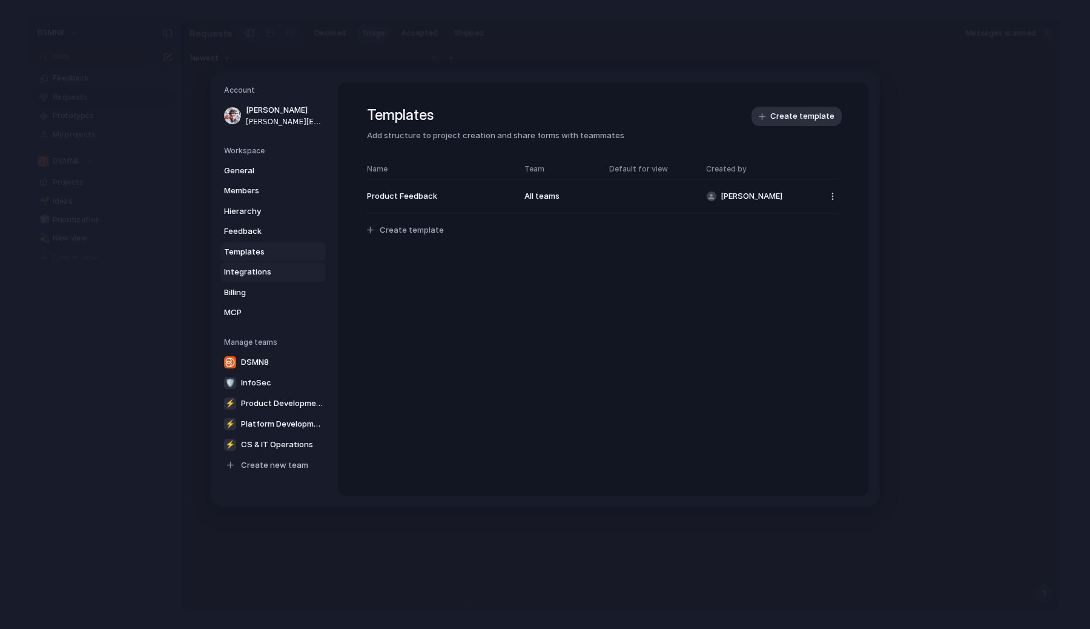
click at [273, 273] on span "Integrations" at bounding box center [263, 272] width 78 height 12
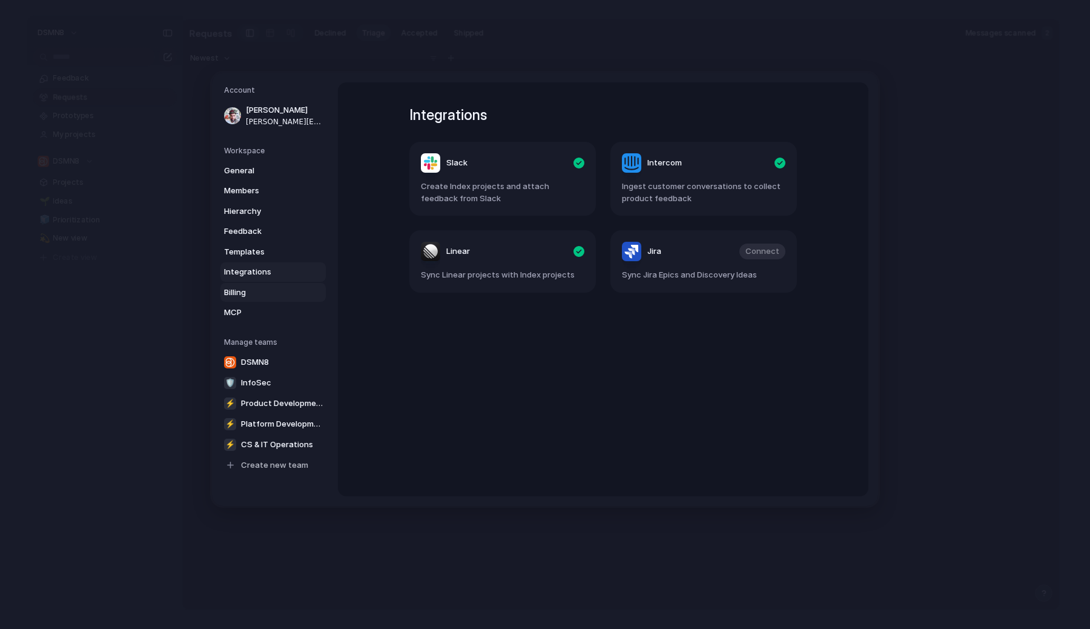
click at [270, 287] on span "Billing" at bounding box center [263, 292] width 78 height 12
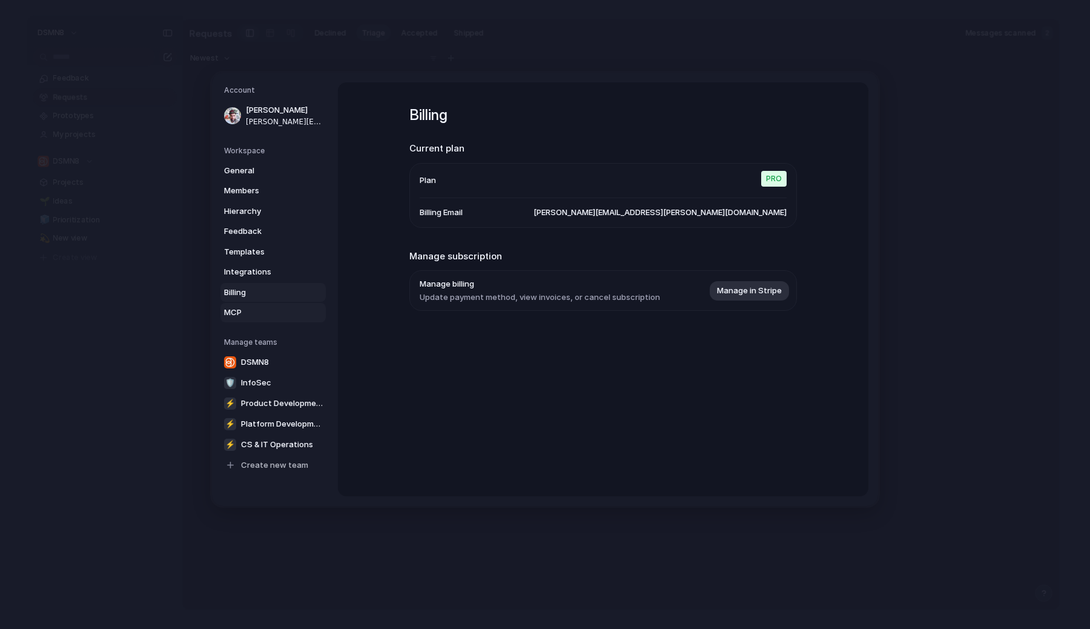
click at [268, 310] on span "MCP" at bounding box center [263, 312] width 78 height 12
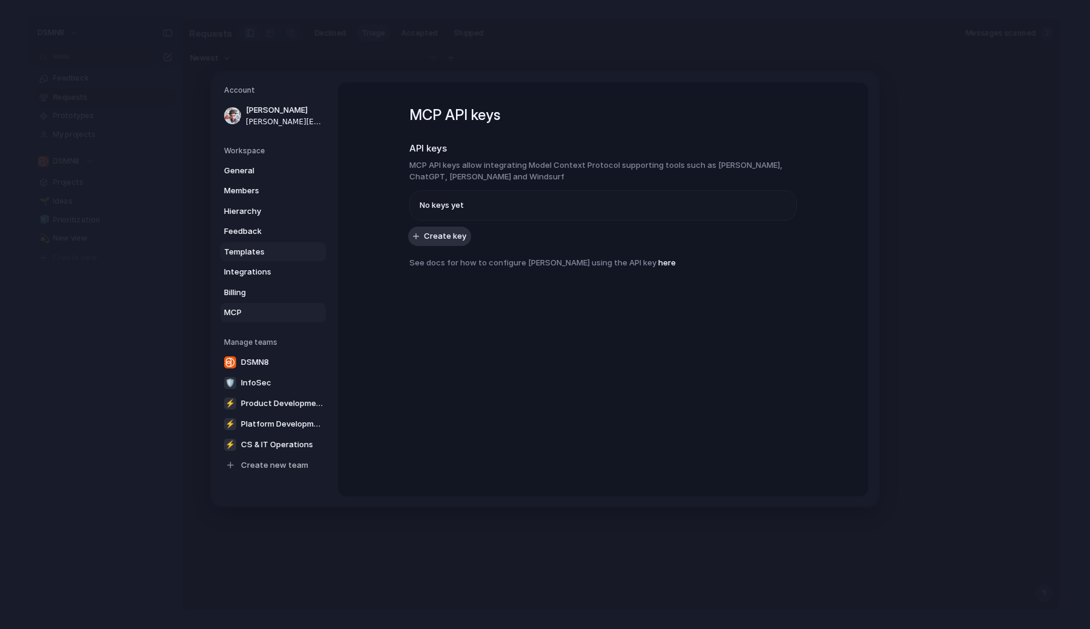
click at [271, 254] on span "Templates" at bounding box center [263, 251] width 78 height 12
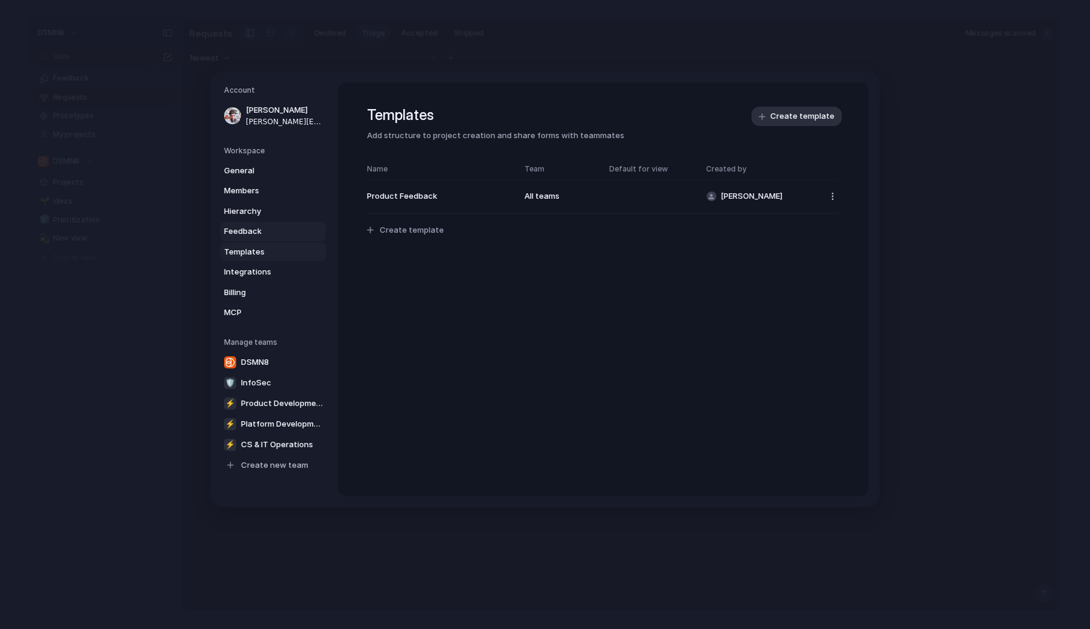
click at [273, 236] on span "Feedback" at bounding box center [263, 231] width 78 height 12
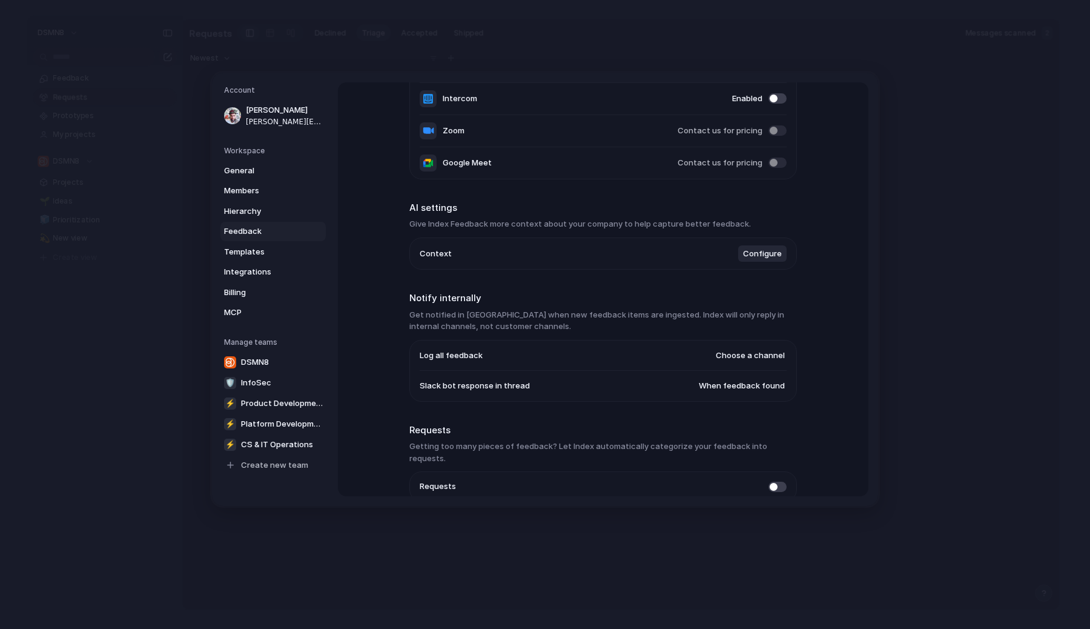
scroll to position [211, 0]
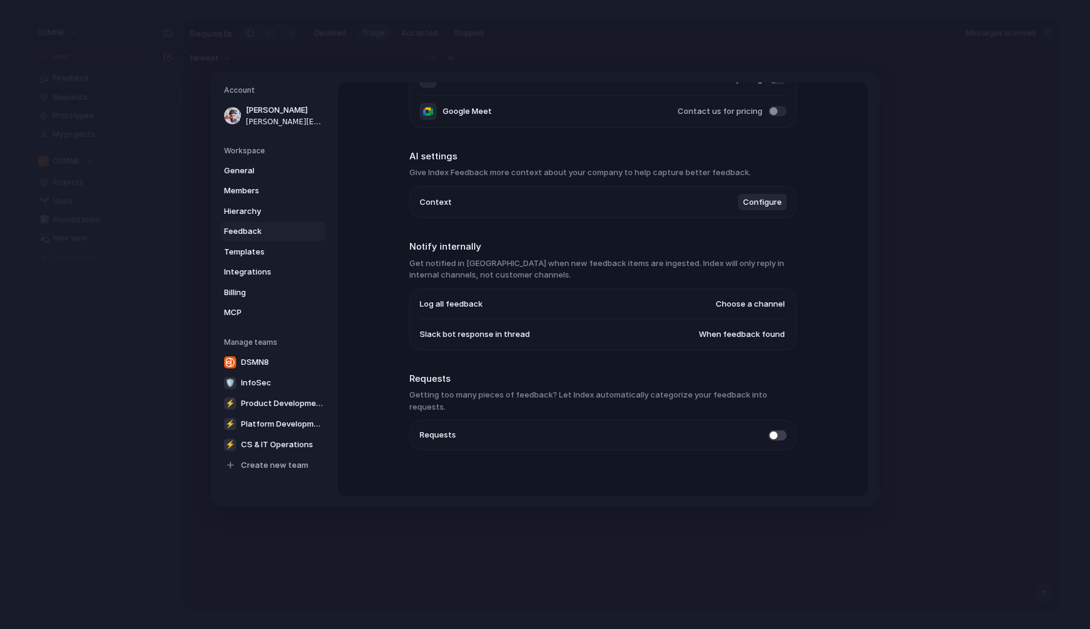
click at [773, 206] on span "Configure" at bounding box center [762, 202] width 39 height 12
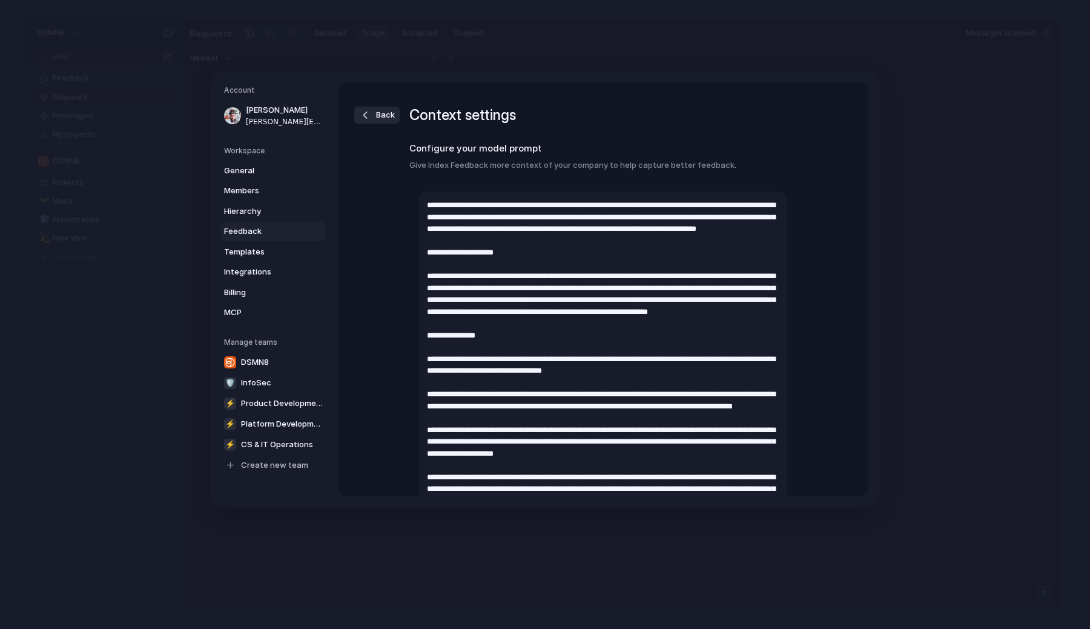
click at [388, 120] on span "Back" at bounding box center [385, 115] width 19 height 12
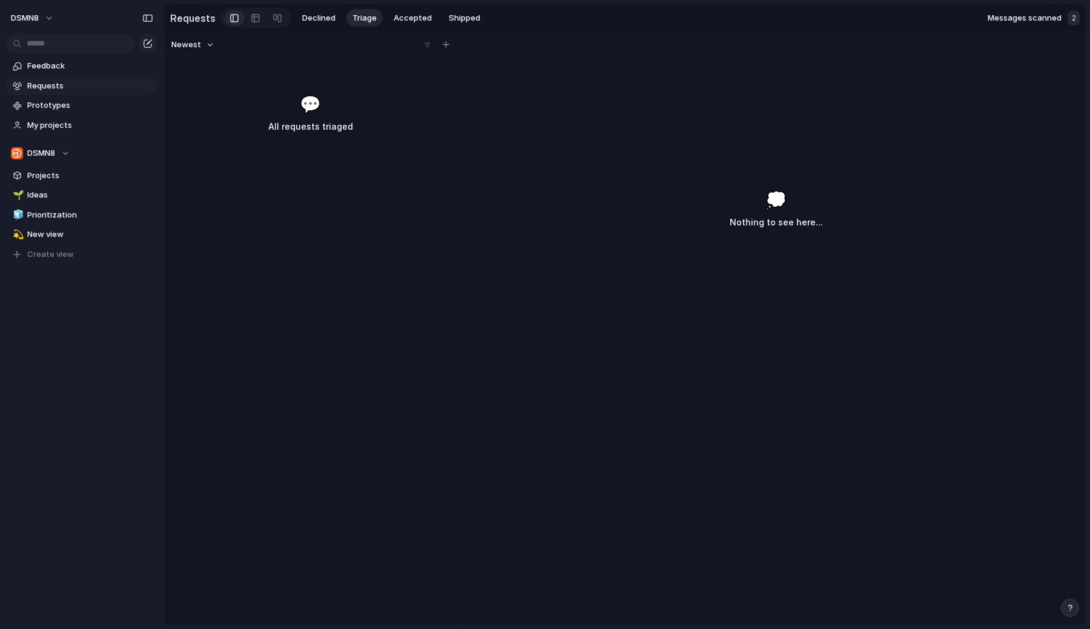
click at [70, 93] on link "Requests" at bounding box center [81, 86] width 151 height 18
click at [52, 170] on span "Projects" at bounding box center [90, 176] width 126 height 12
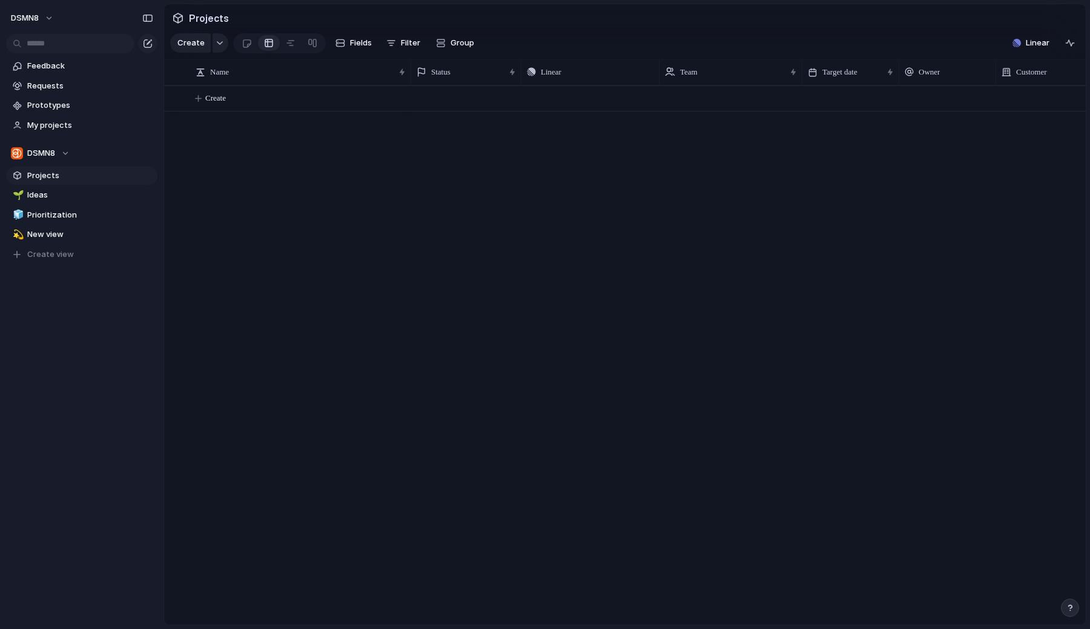
click at [58, 176] on span "Projects" at bounding box center [90, 176] width 126 height 12
click at [58, 195] on span "Ideas" at bounding box center [90, 195] width 126 height 12
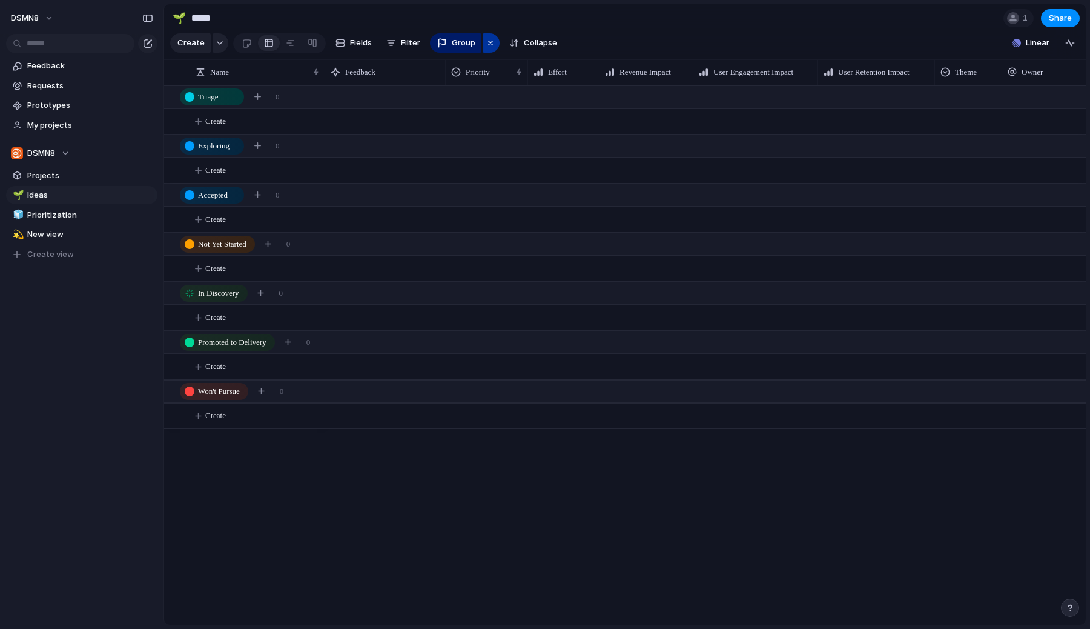
click at [486, 39] on div "button" at bounding box center [491, 43] width 10 height 15
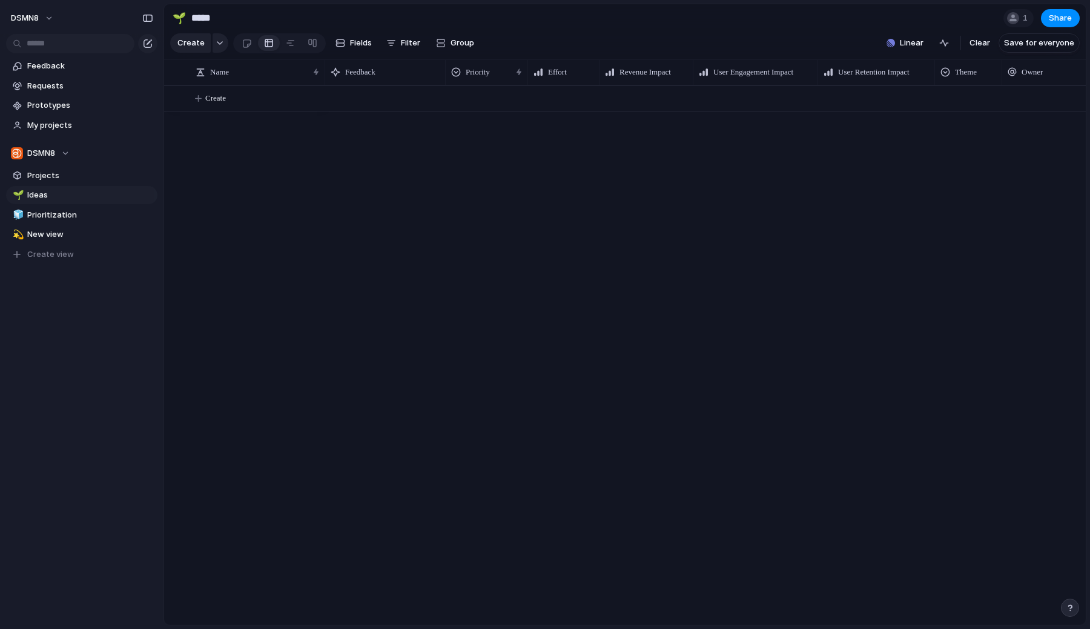
click at [378, 156] on div at bounding box center [705, 354] width 761 height 539
click at [220, 103] on span "Create" at bounding box center [215, 98] width 21 height 12
click at [81, 85] on span "Requests" at bounding box center [90, 86] width 126 height 12
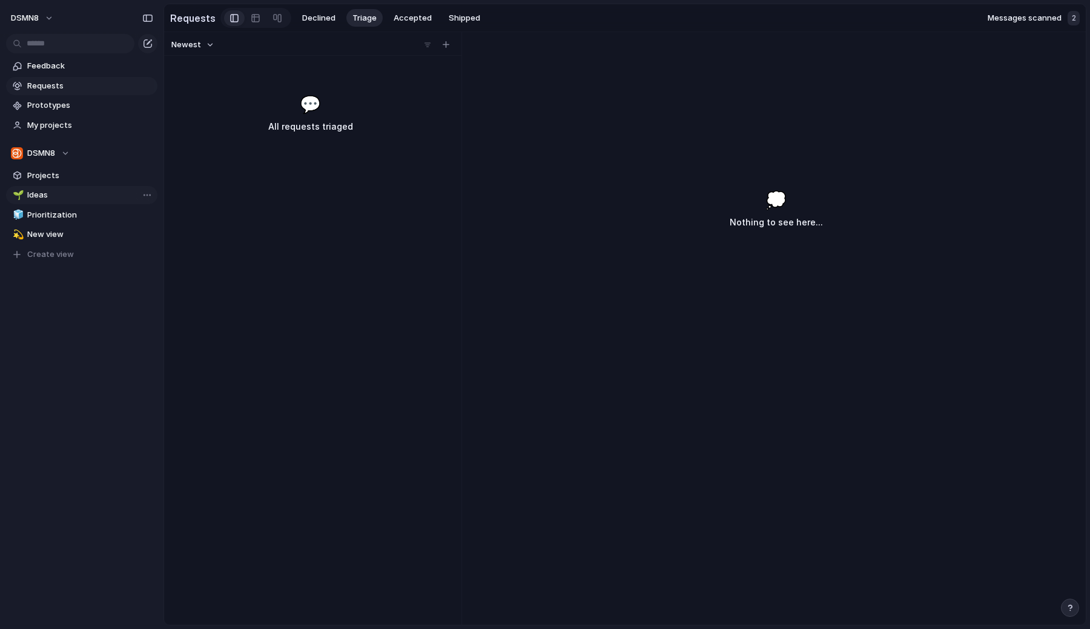
click at [81, 200] on span "Ideas" at bounding box center [90, 195] width 126 height 12
